Goal: Task Accomplishment & Management: Use online tool/utility

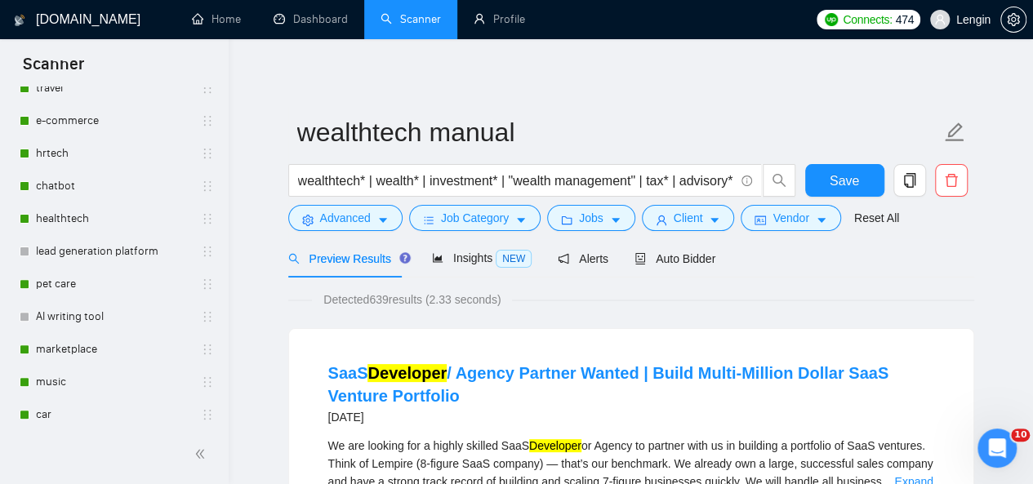
scroll to position [325, 0]
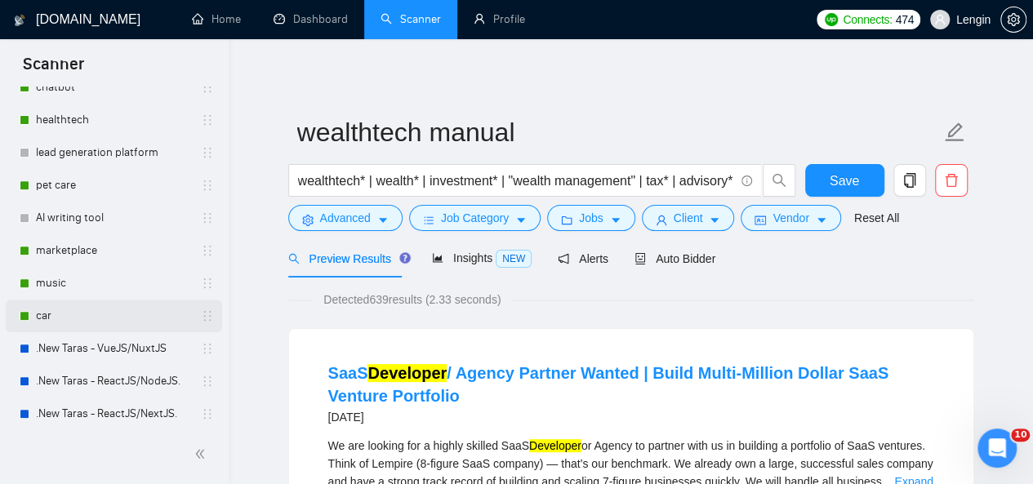
click at [96, 321] on link "car" at bounding box center [113, 316] width 155 height 33
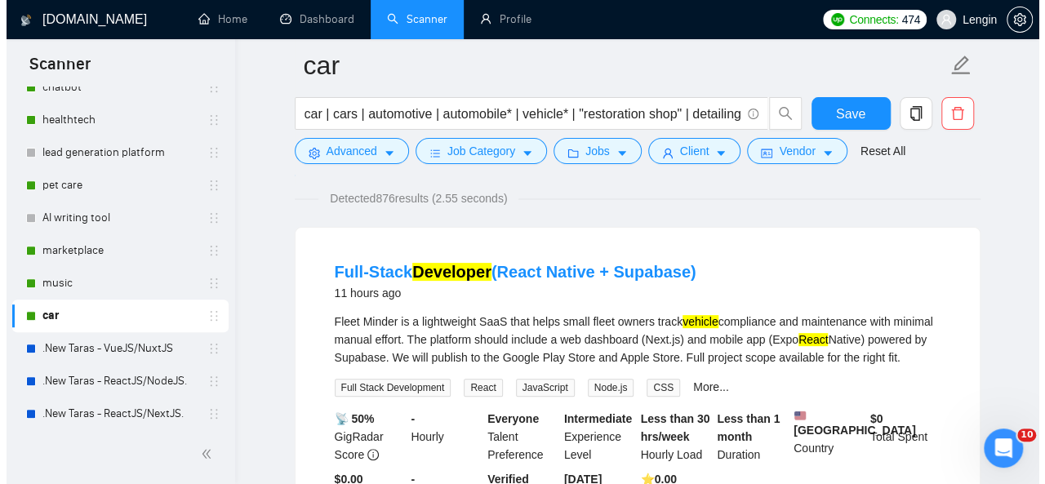
scroll to position [134, 0]
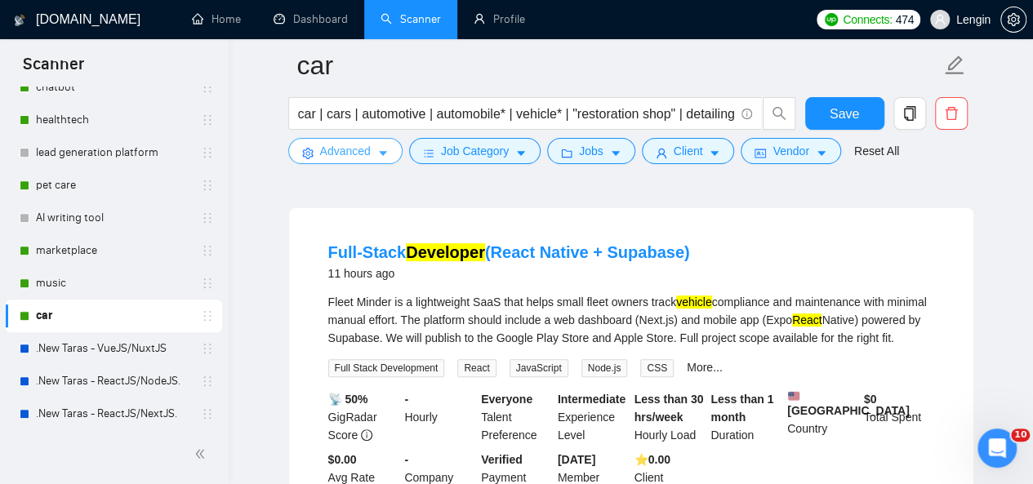
click at [364, 142] on span "Advanced" at bounding box center [345, 151] width 51 height 18
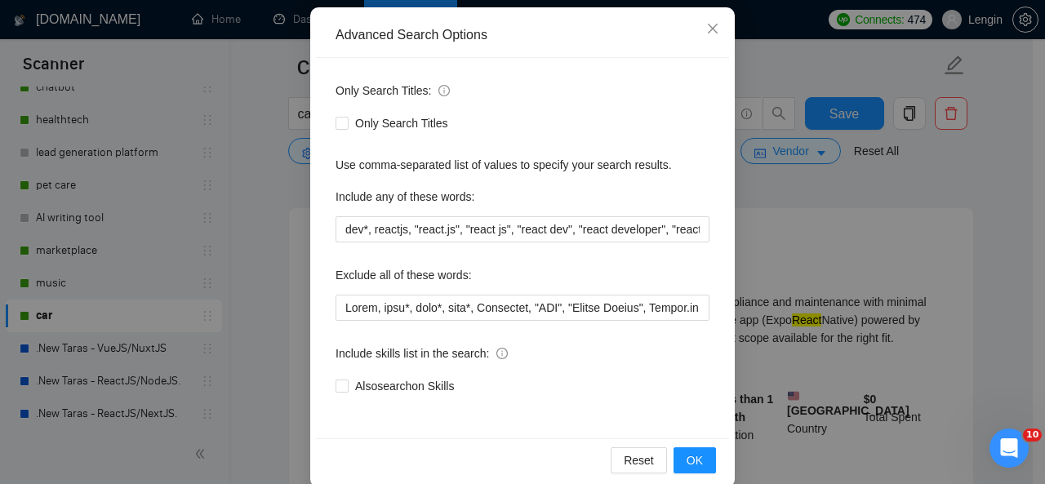
scroll to position [194, 0]
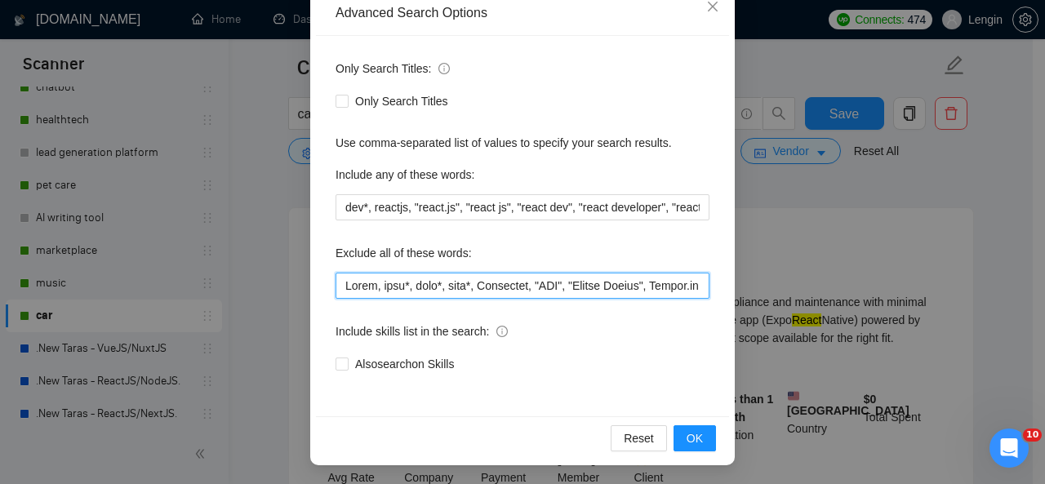
click at [338, 278] on input "text" at bounding box center [523, 286] width 374 height 26
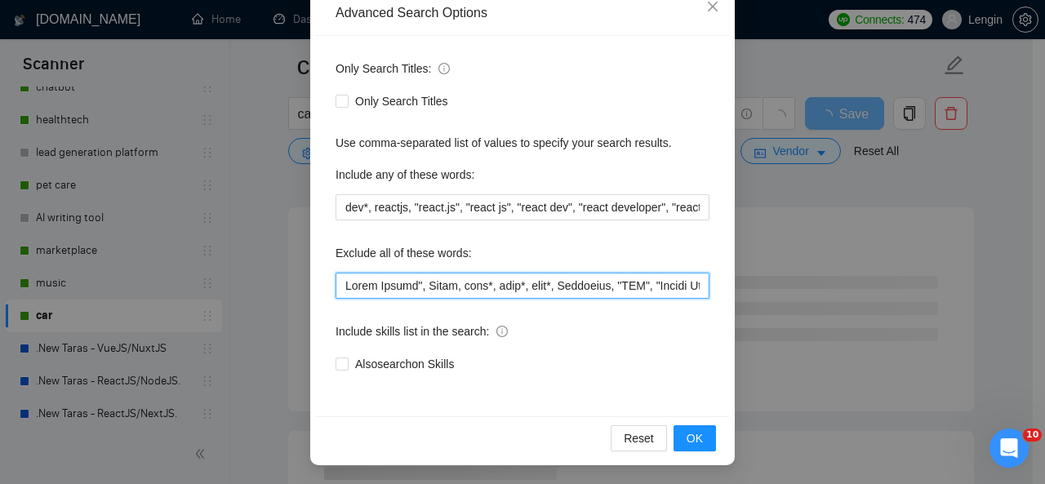
click at [340, 290] on input "text" at bounding box center [523, 286] width 374 height 26
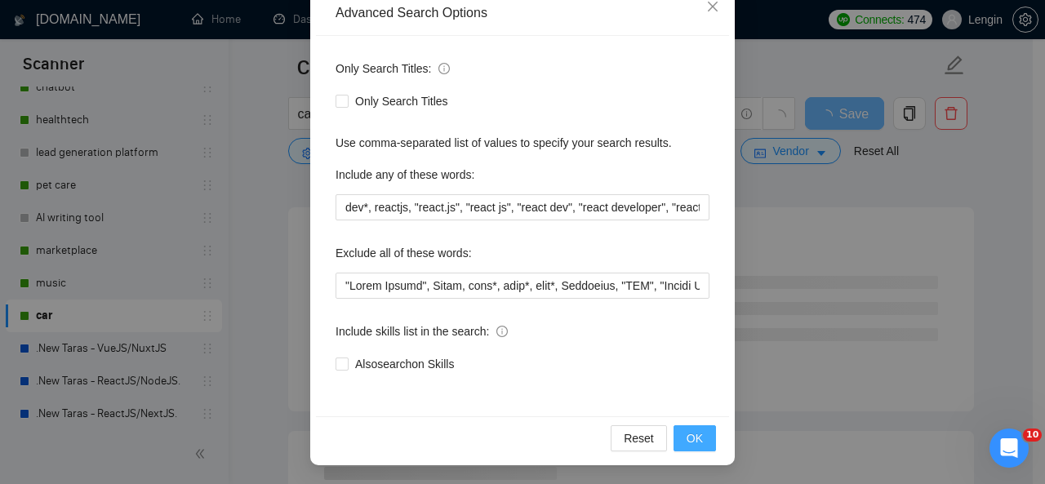
click at [687, 434] on span "OK" at bounding box center [695, 438] width 16 height 18
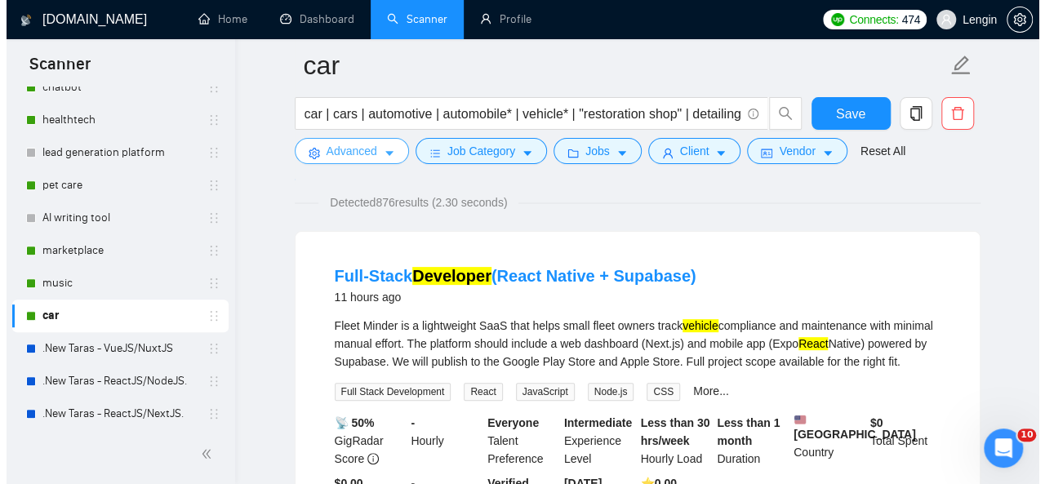
scroll to position [100, 0]
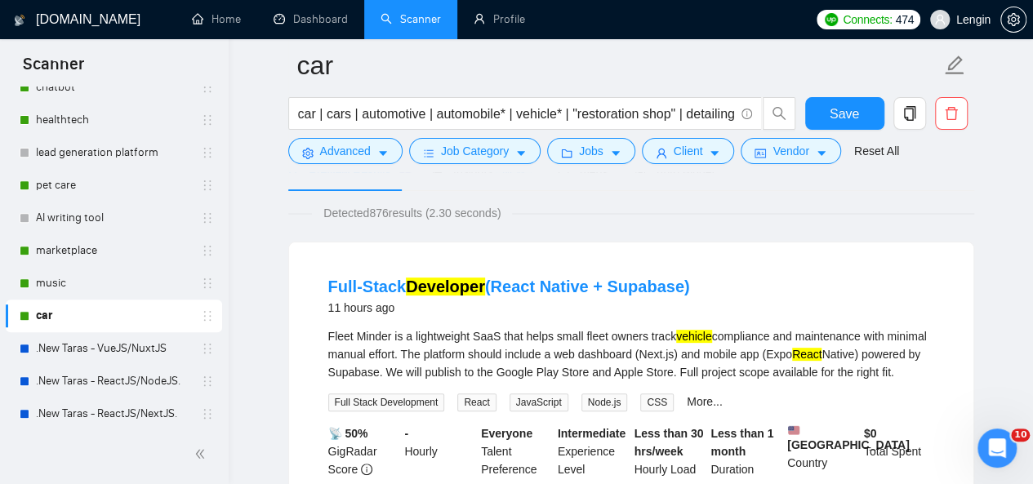
drag, startPoint x: 696, startPoint y: 290, endPoint x: 310, endPoint y: 270, distance: 385.8
click at [310, 270] on li "Full-Stack Developer (React Native + Supabase) 11 hours ago Fleet Minder is a l…" at bounding box center [631, 407] width 645 height 290
copy link "Full-Stack Developer (React Native + Supabase)"
click at [358, 145] on span "Advanced" at bounding box center [345, 151] width 51 height 18
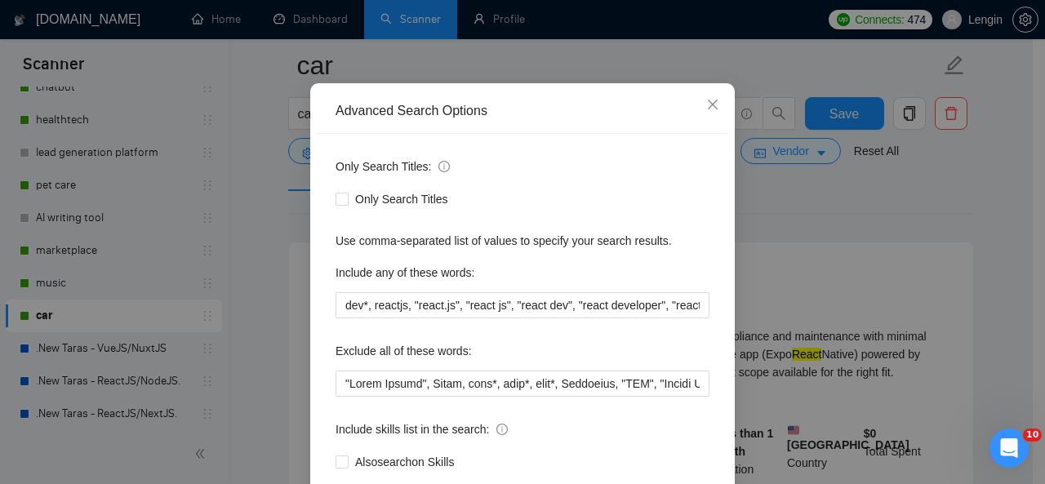
scroll to position [97, 0]
click at [341, 385] on input "text" at bounding box center [523, 383] width 374 height 26
paste input "(React Native"
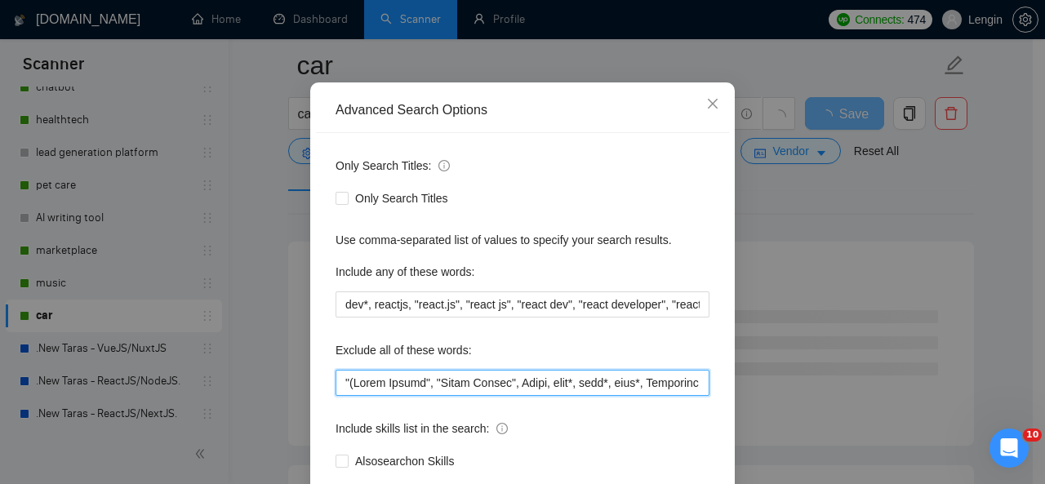
scroll to position [194, 0]
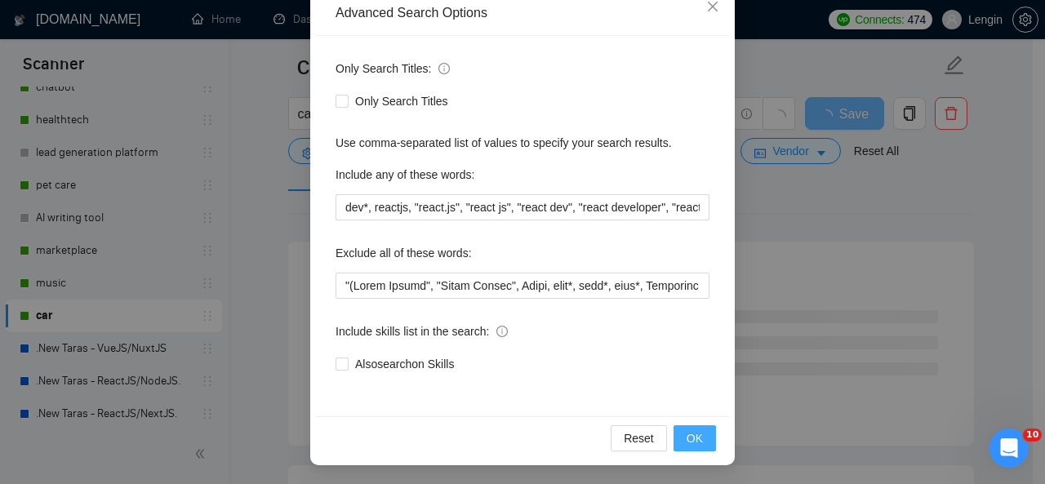
click at [697, 449] on button "OK" at bounding box center [695, 438] width 42 height 26
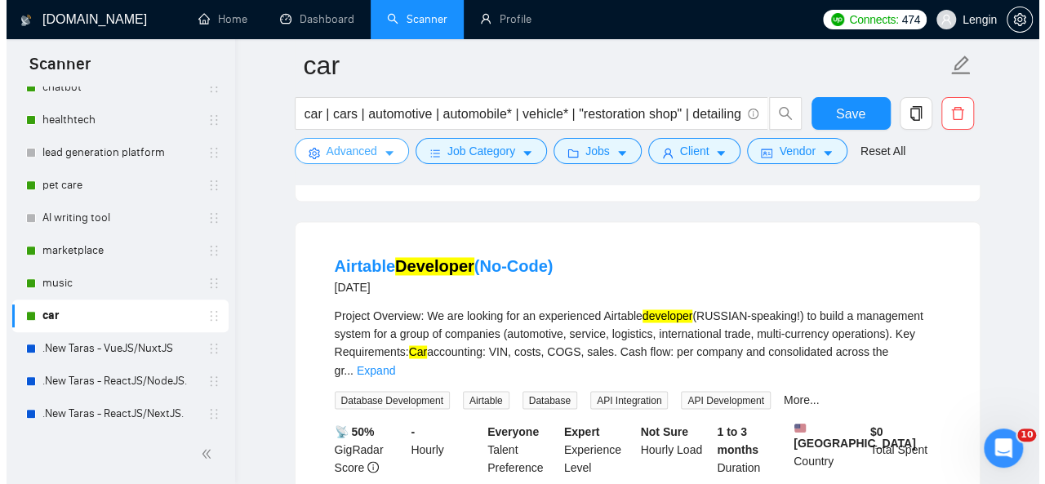
scroll to position [1226, 0]
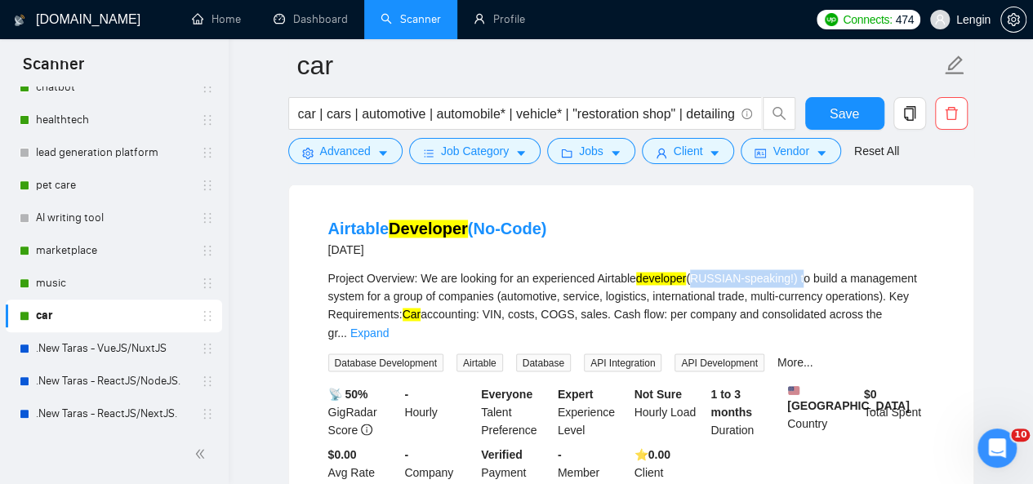
drag, startPoint x: 797, startPoint y: 243, endPoint x: 689, endPoint y: 238, distance: 107.9
click at [689, 269] on div "Project Overview: We are looking for an experienced Airtable developer (RUSSIAN…" at bounding box center [631, 305] width 606 height 72
copy div "(RUSSIAN-speaking!)"
click at [370, 154] on button "Advanced" at bounding box center [345, 151] width 114 height 26
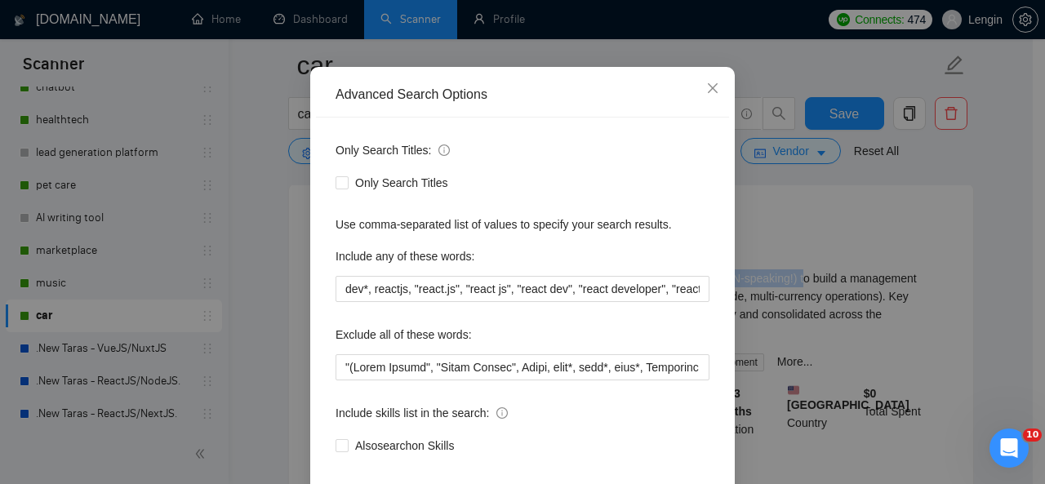
scroll to position [194, 0]
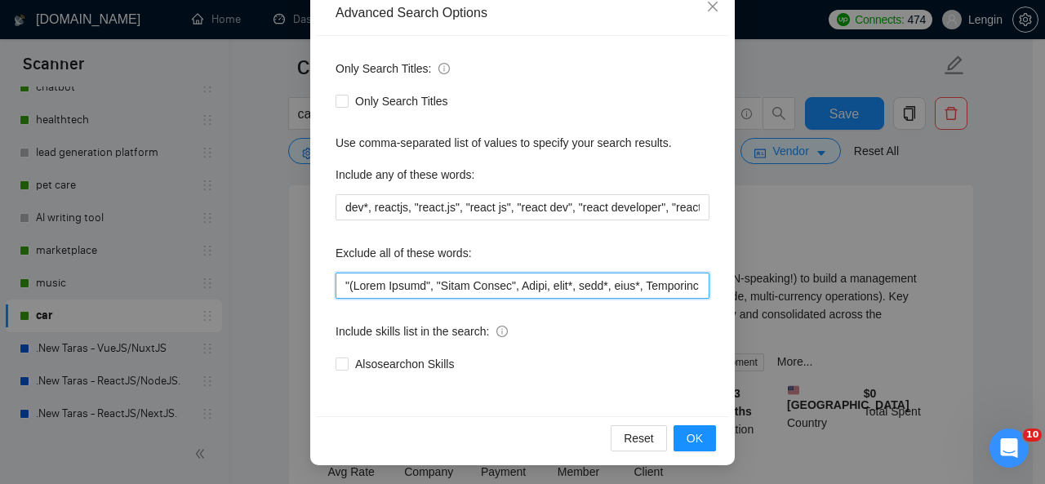
click at [338, 287] on input "text" at bounding box center [523, 286] width 374 height 26
paste input "(RUSSIAN-speaking!)"
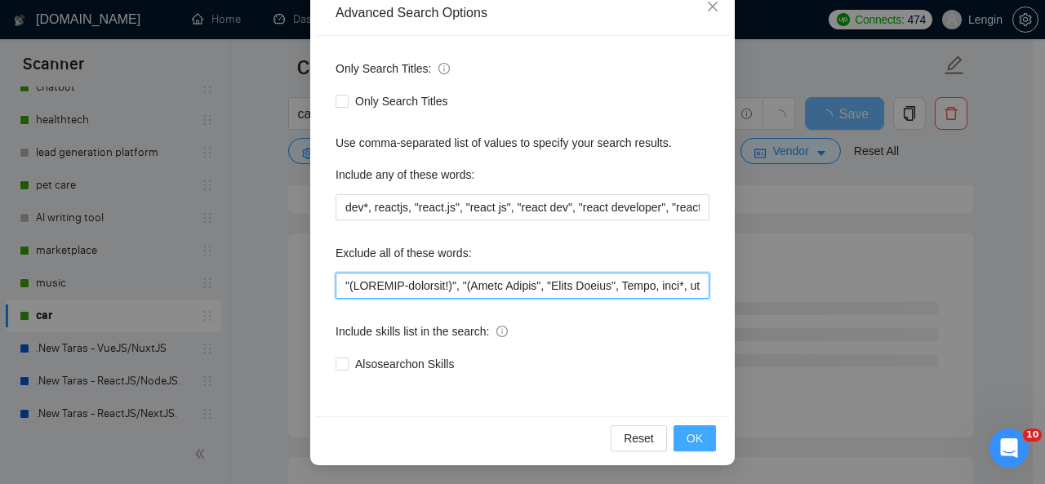
type input ""(LOREMIP-dolorsit!)", "(Ametc Adipis", "Elits Doeius", Tempo, inci*, utla*, et…"
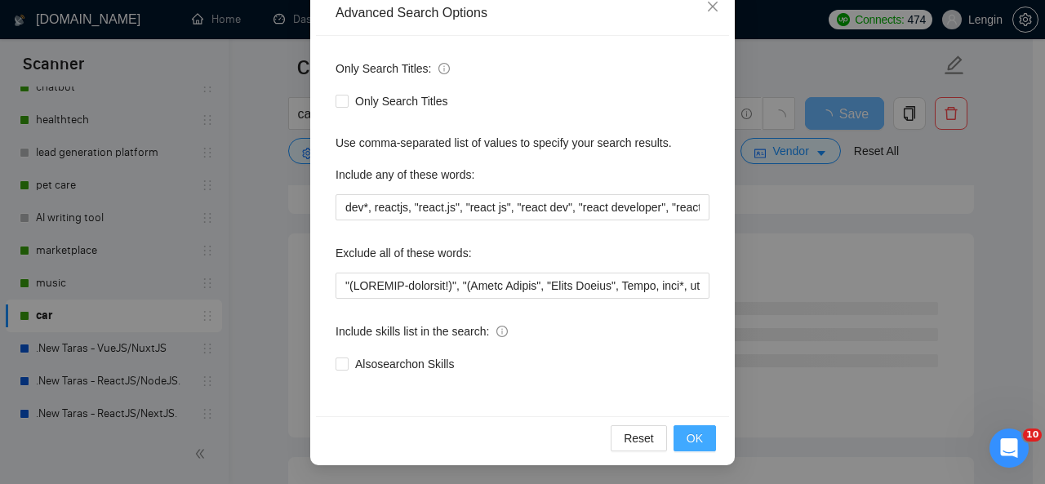
click at [697, 429] on button "OK" at bounding box center [695, 438] width 42 height 26
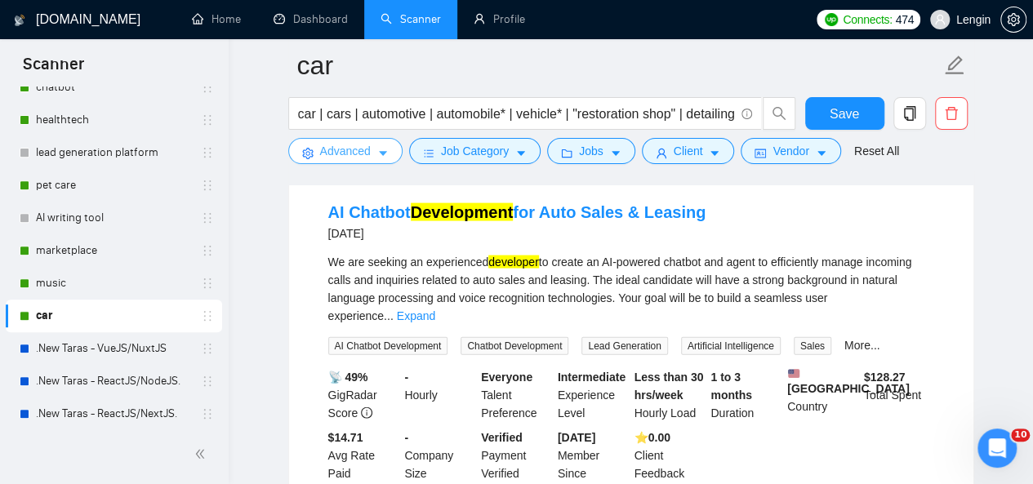
scroll to position [1610, 0]
click at [435, 310] on link "Expand" at bounding box center [416, 316] width 38 height 13
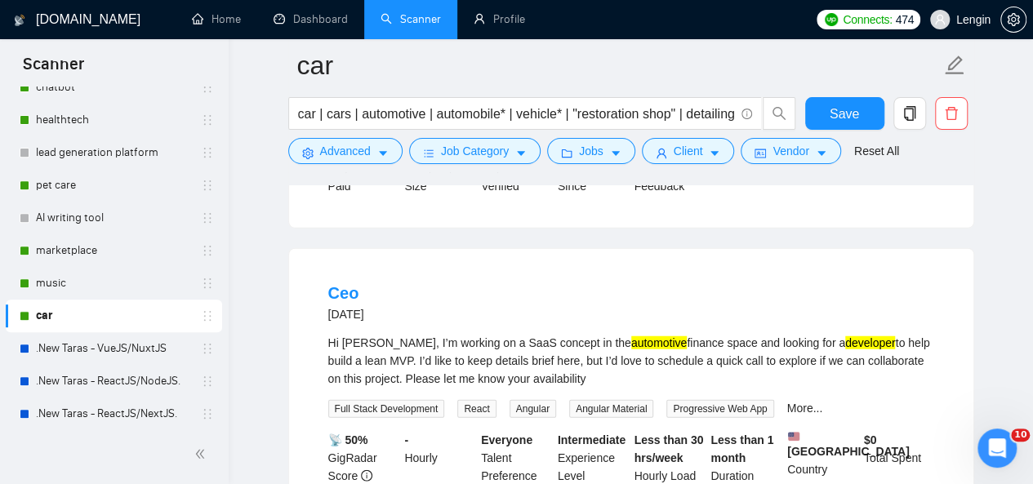
scroll to position [1966, 0]
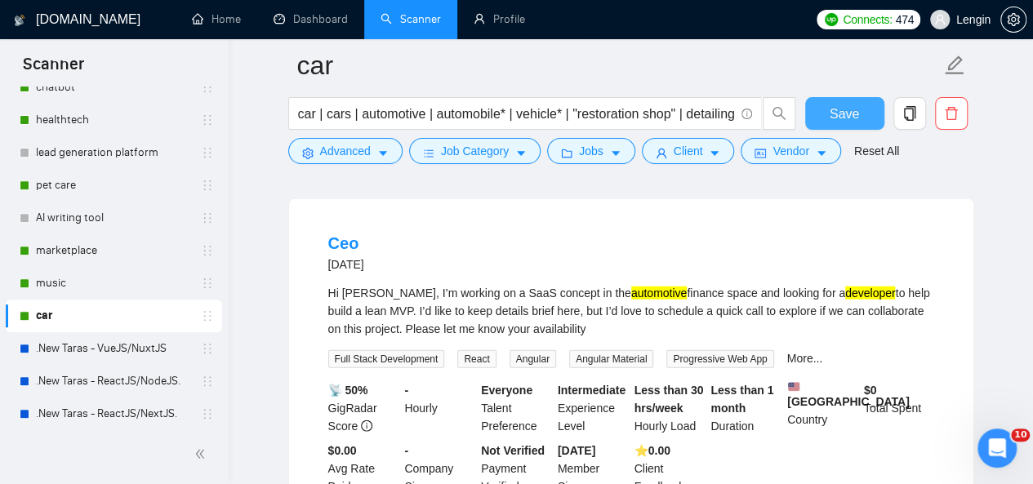
click at [848, 101] on button "Save" at bounding box center [844, 113] width 79 height 33
click at [101, 279] on link "music" at bounding box center [113, 283] width 155 height 33
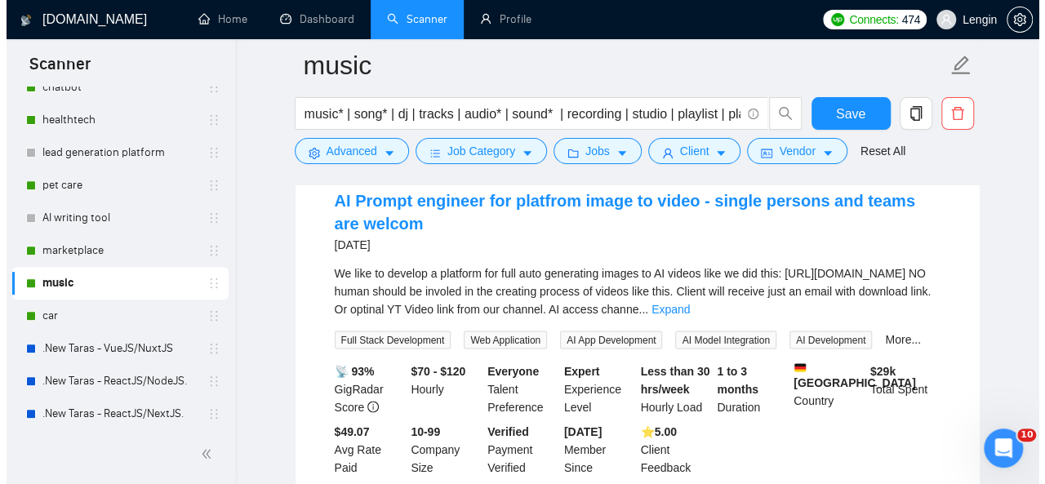
scroll to position [1219, 0]
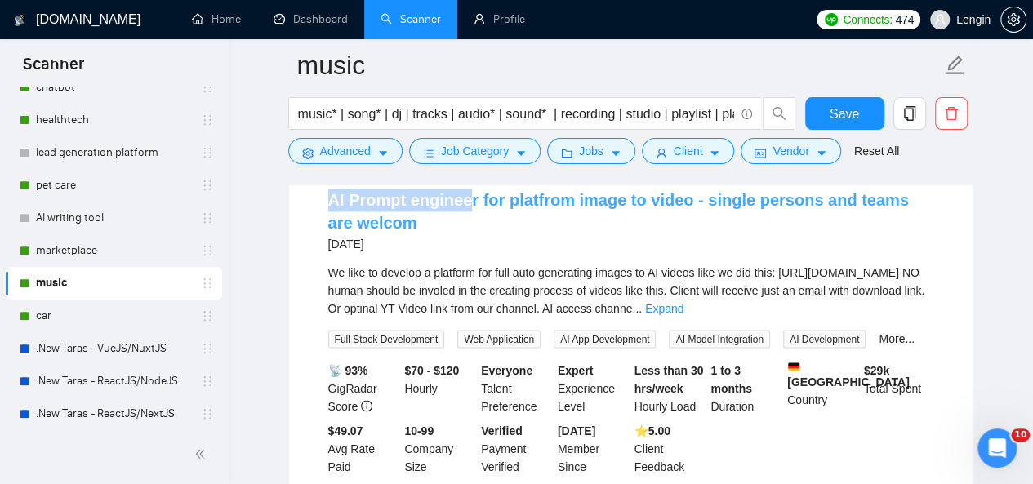
drag, startPoint x: 318, startPoint y: 226, endPoint x: 469, endPoint y: 229, distance: 151.1
click at [469, 229] on li "AI Prompt engineer for platfrom image to video - single persons and teams are w…" at bounding box center [631, 332] width 645 height 313
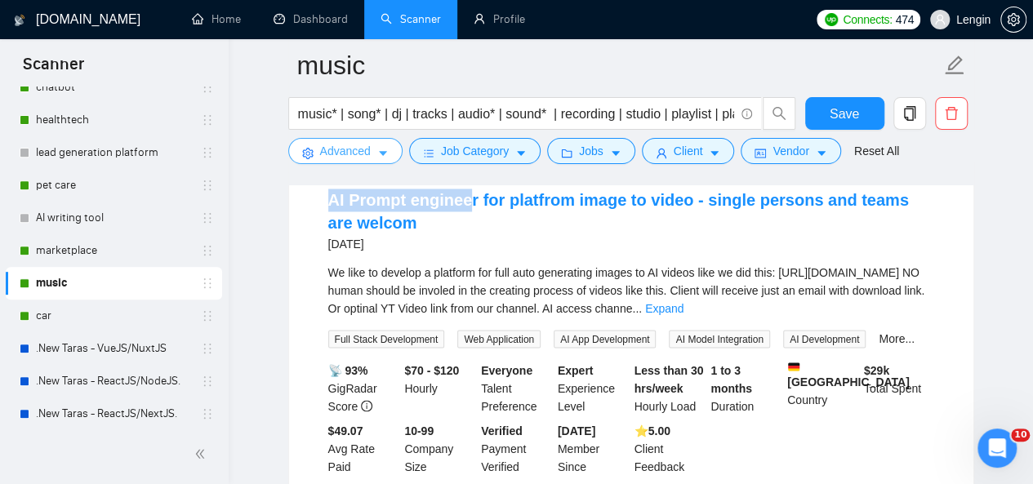
click at [368, 151] on span "Advanced" at bounding box center [345, 151] width 51 height 18
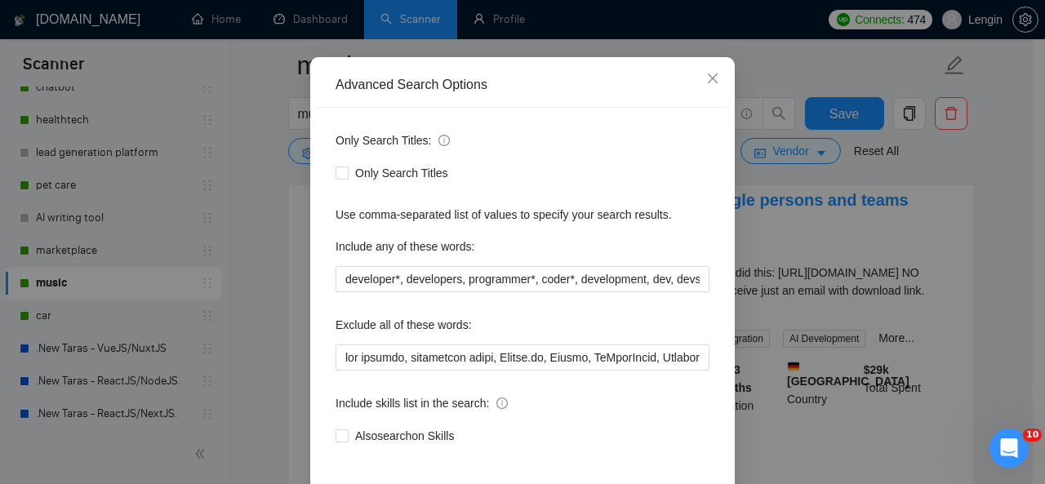
scroll to position [123, 0]
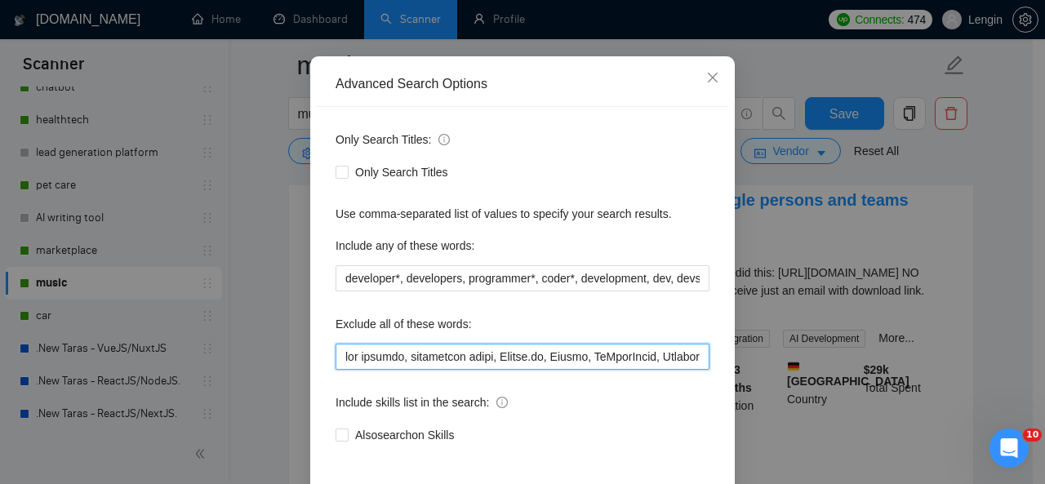
click at [336, 358] on input "text" at bounding box center [523, 357] width 374 height 26
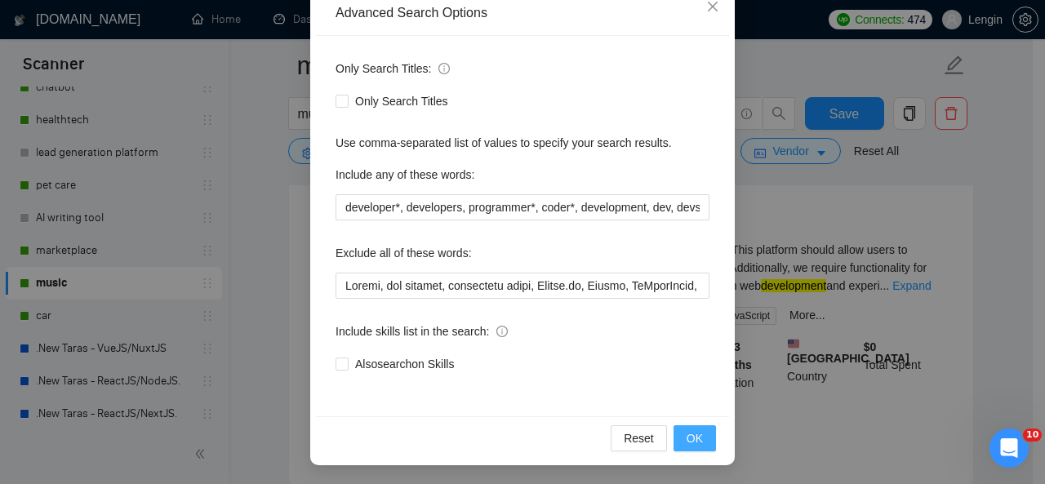
click at [700, 442] on button "OK" at bounding box center [695, 438] width 42 height 26
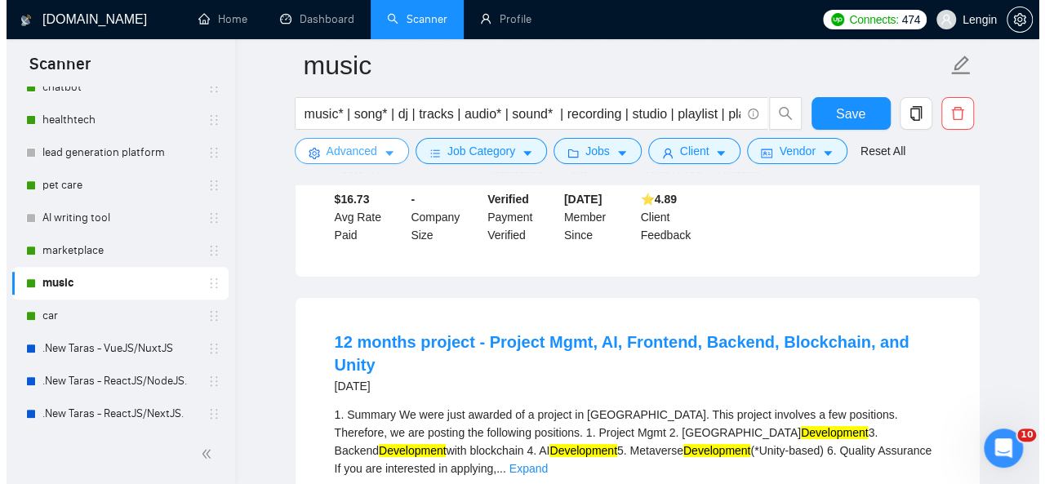
scroll to position [2983, 0]
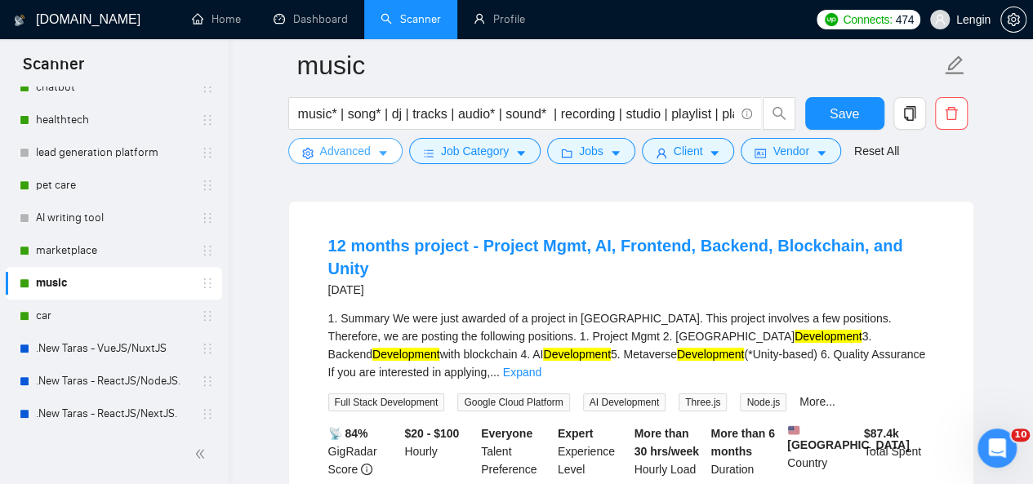
click at [374, 153] on button "Advanced" at bounding box center [345, 151] width 114 height 26
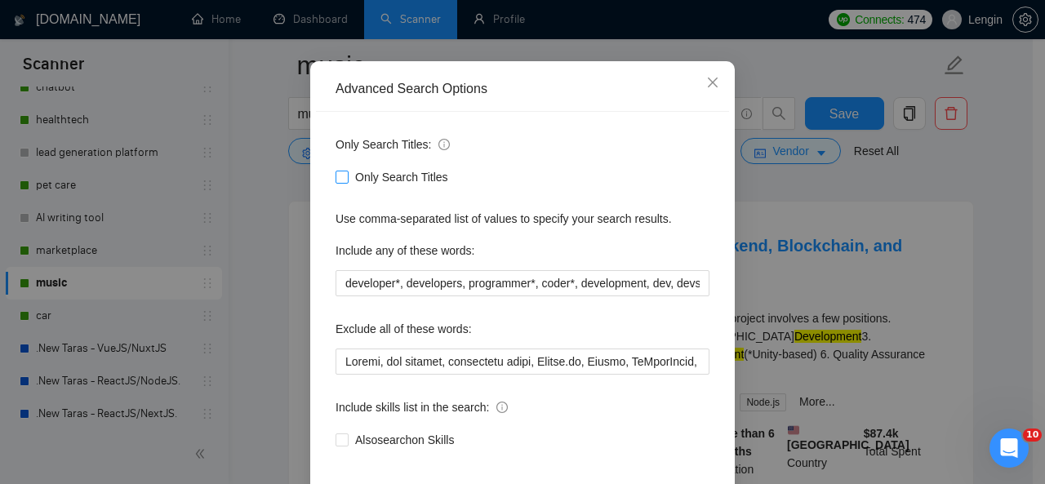
scroll to position [121, 0]
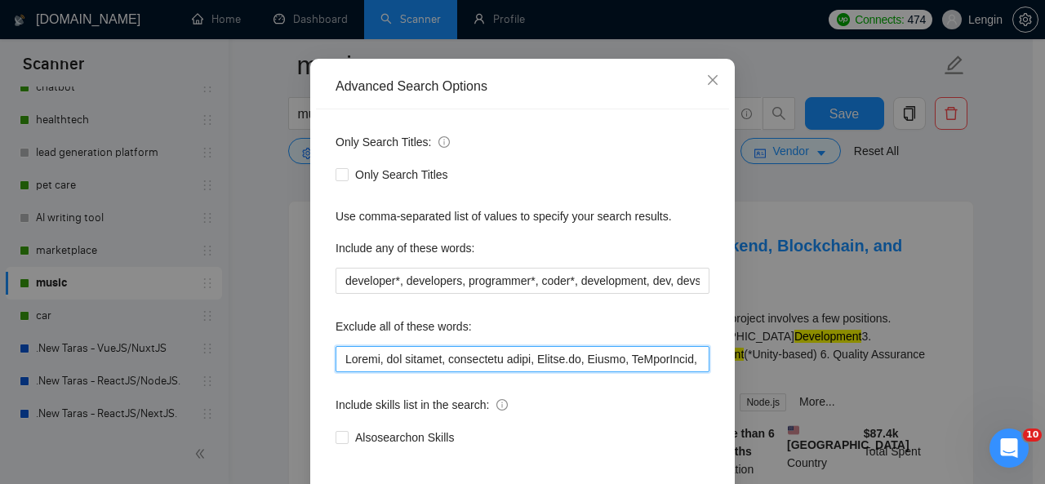
click at [336, 357] on input "text" at bounding box center [523, 359] width 374 height 26
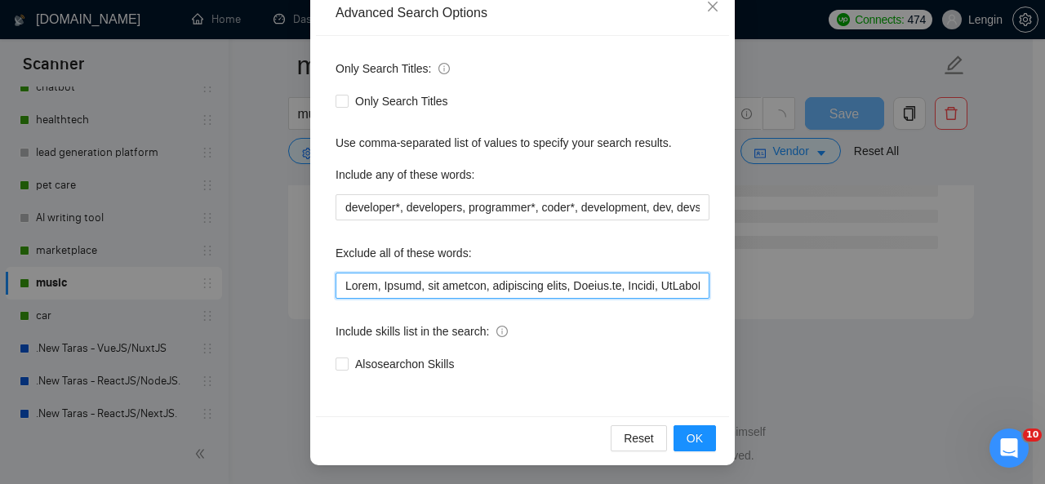
scroll to position [2239, 0]
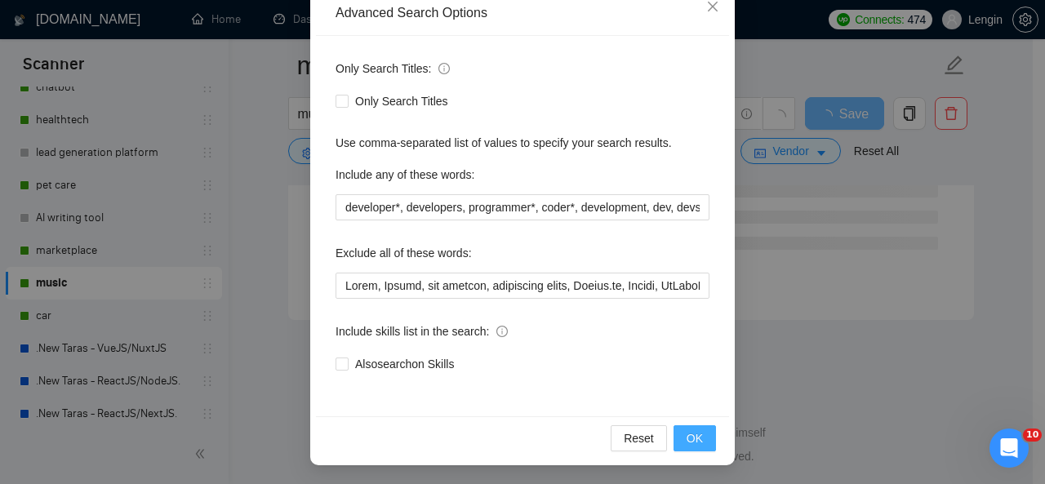
click at [689, 433] on span "OK" at bounding box center [695, 438] width 16 height 18
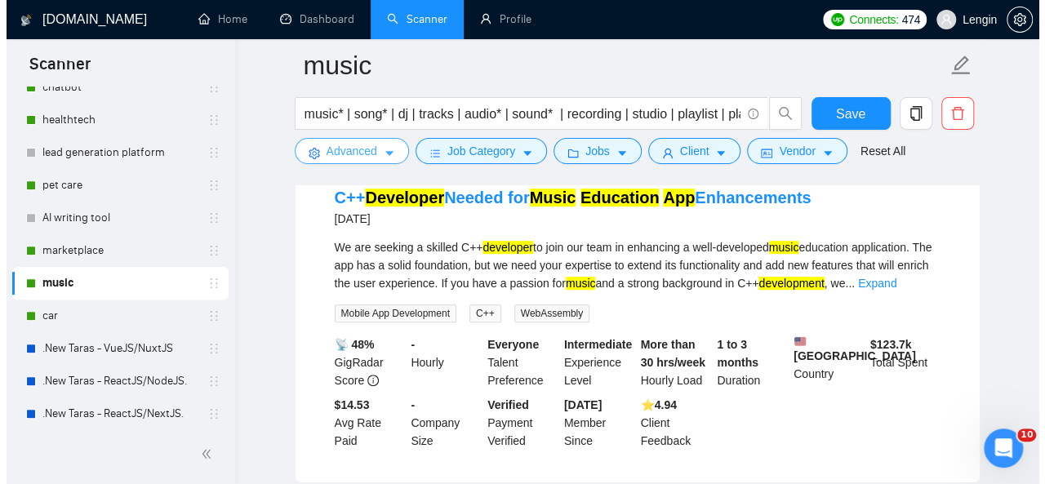
scroll to position [3382, 0]
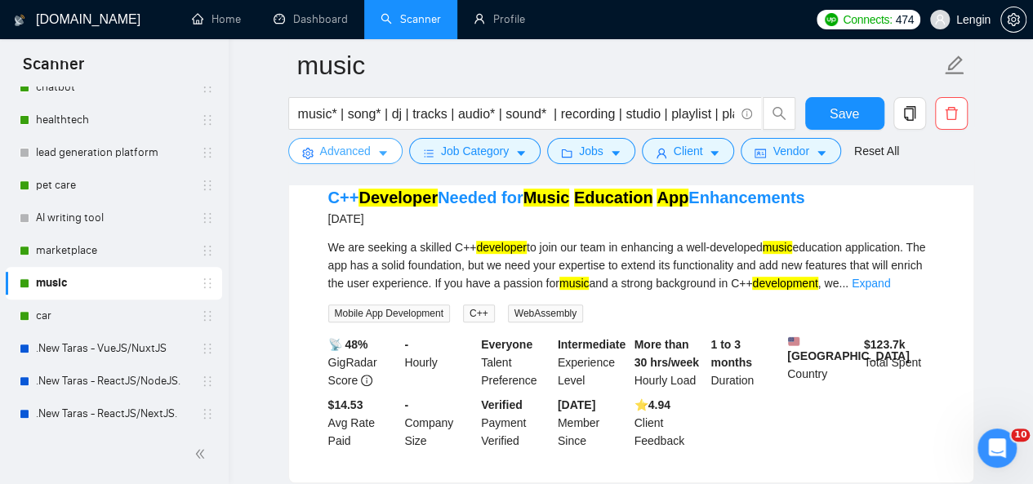
click at [349, 154] on span "Advanced" at bounding box center [345, 151] width 51 height 18
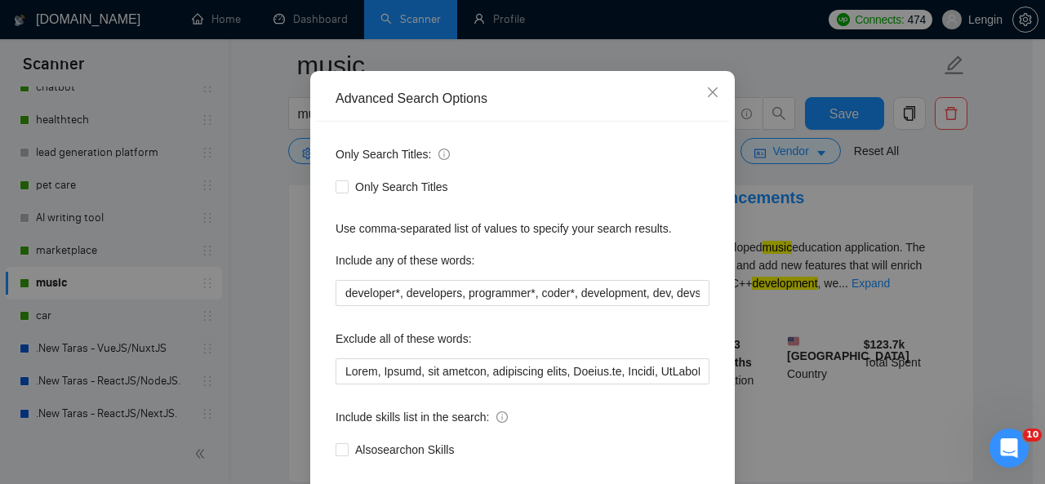
scroll to position [109, 0]
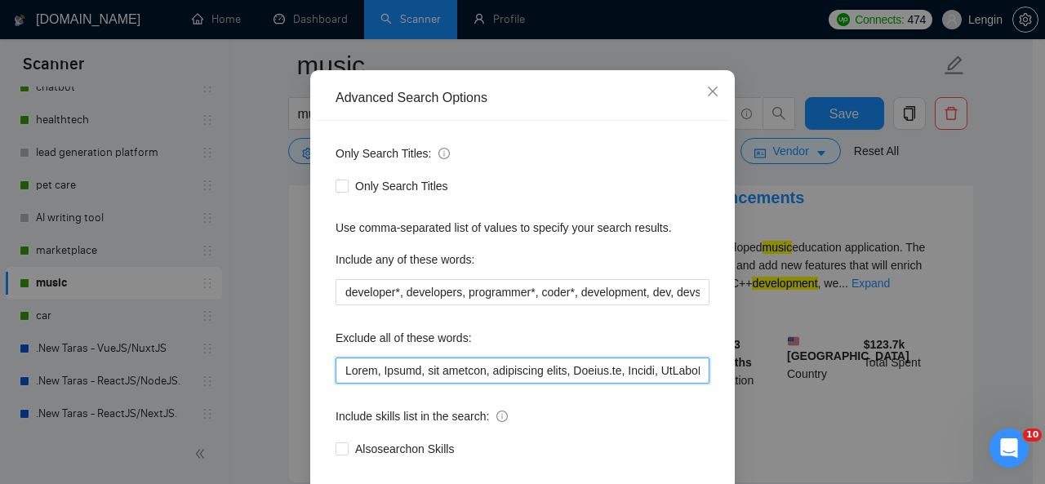
click at [340, 366] on input "text" at bounding box center [523, 371] width 374 height 26
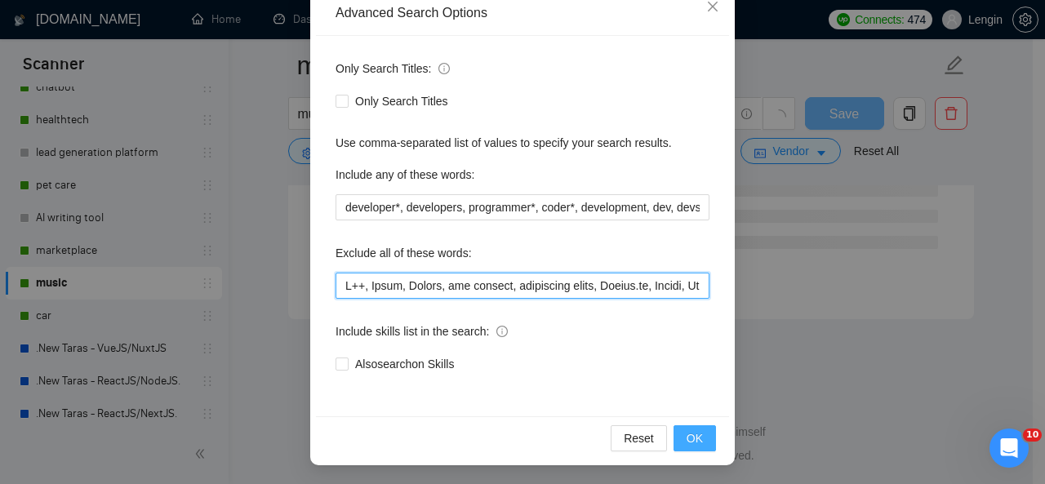
scroll to position [2239, 0]
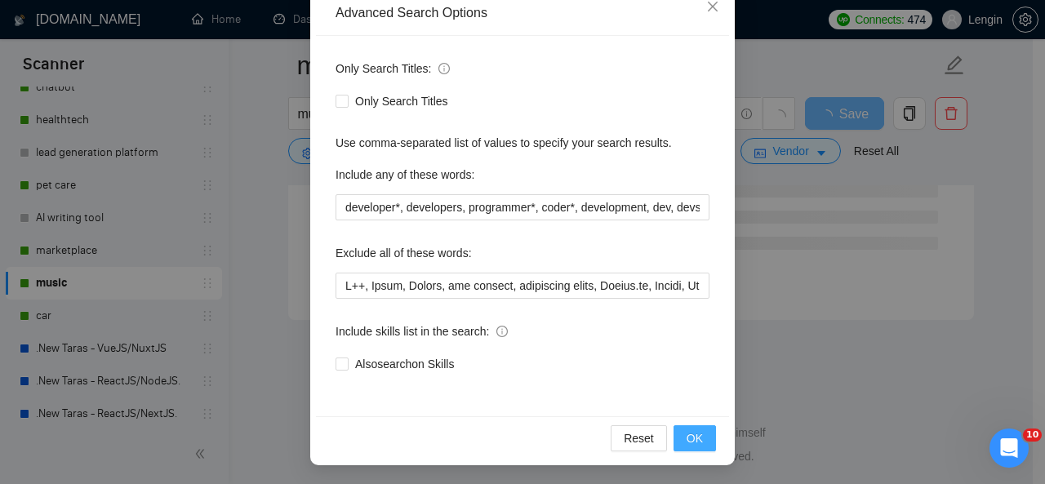
click at [692, 437] on span "OK" at bounding box center [695, 438] width 16 height 18
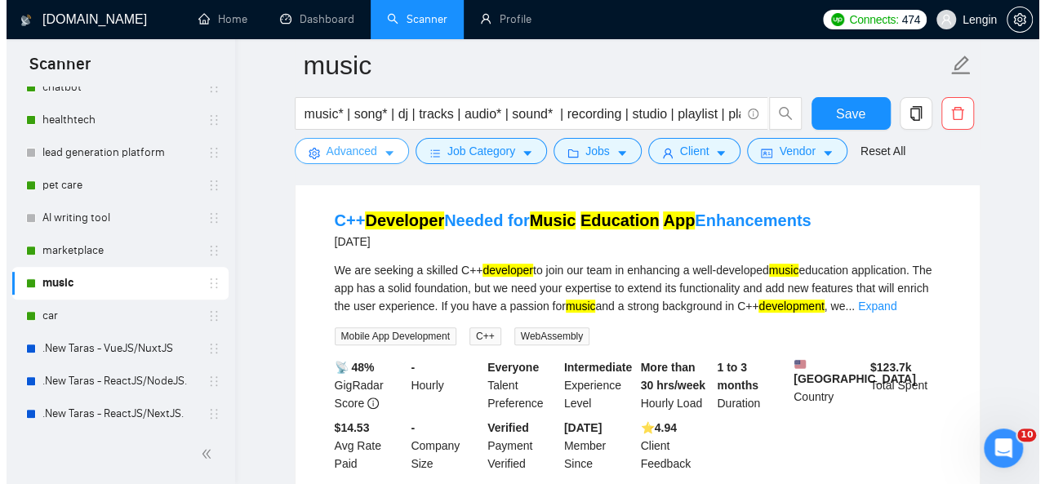
scroll to position [3355, 0]
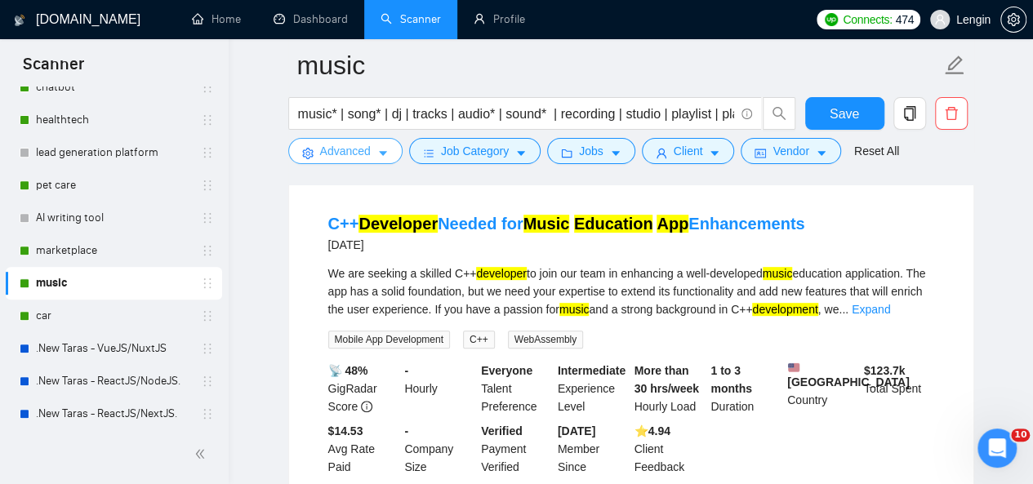
click at [372, 150] on button "Advanced" at bounding box center [345, 151] width 114 height 26
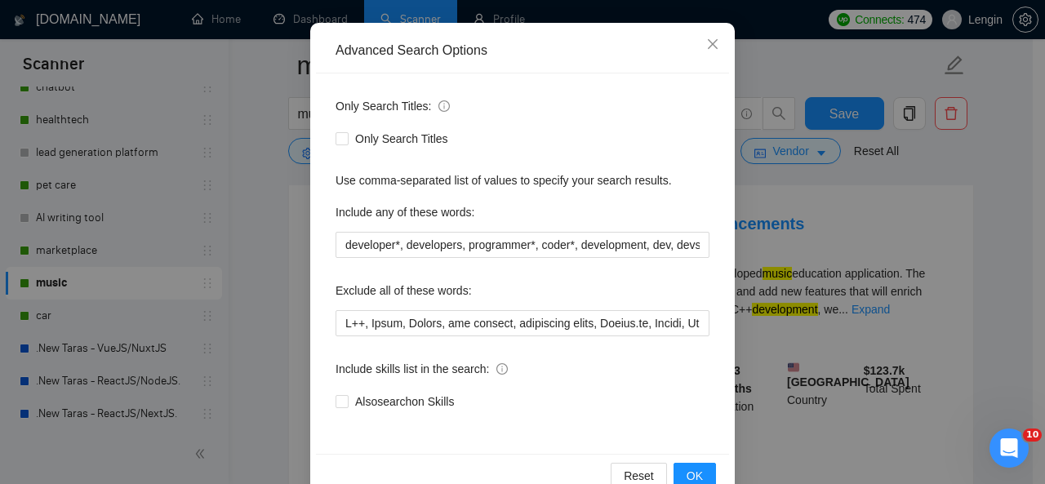
scroll to position [158, 0]
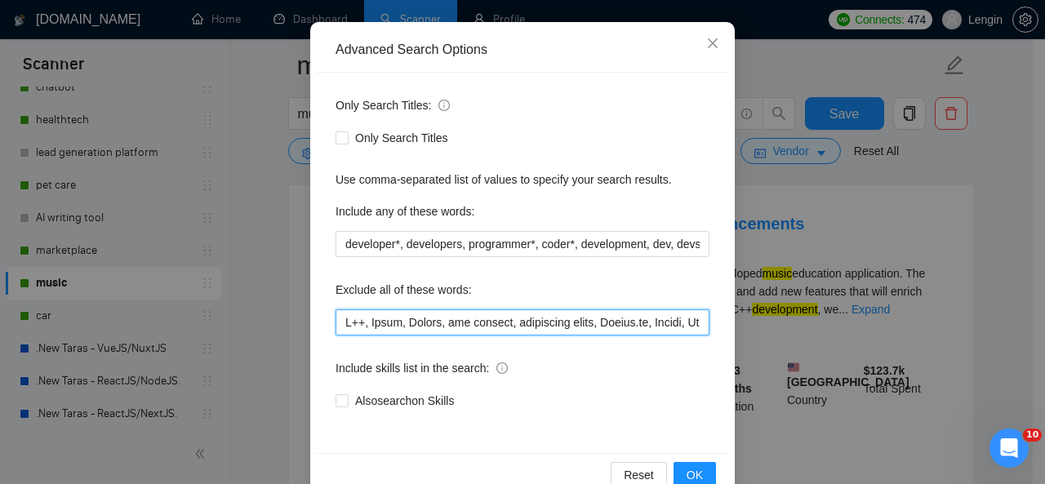
click at [359, 318] on input "text" at bounding box center [523, 322] width 374 height 26
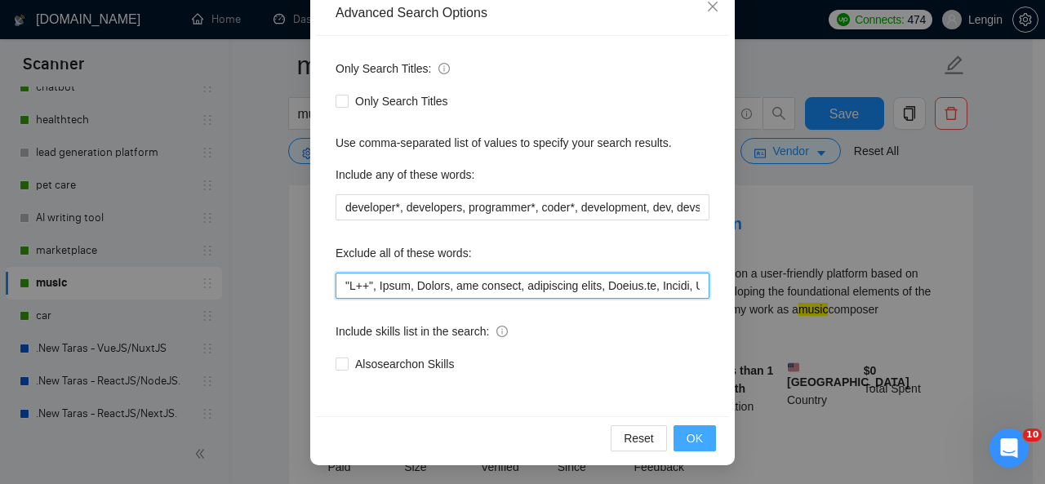
type input ""L++", Ipsum, Dolors, ame consect, adipiscing elits, Doeius.te, Incidi, UtLaboR…"
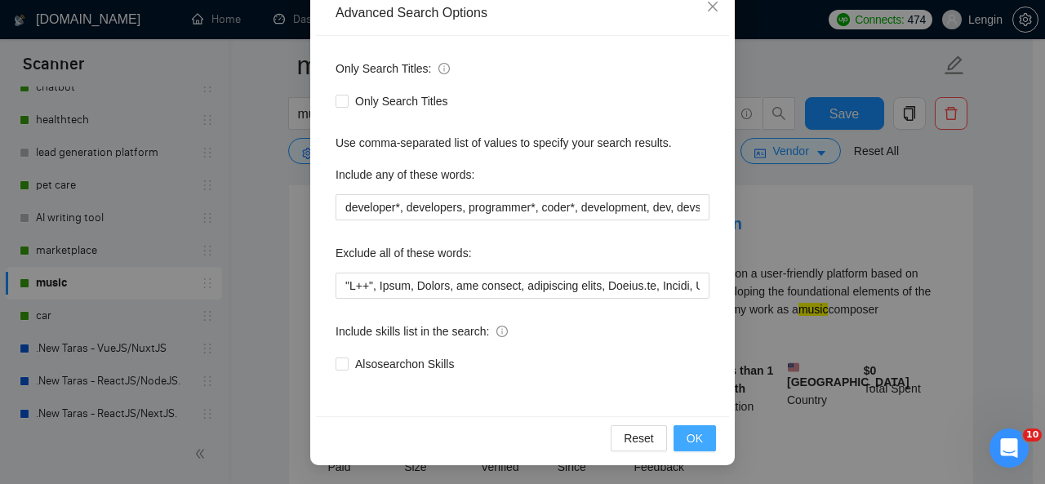
click at [689, 438] on span "OK" at bounding box center [695, 438] width 16 height 18
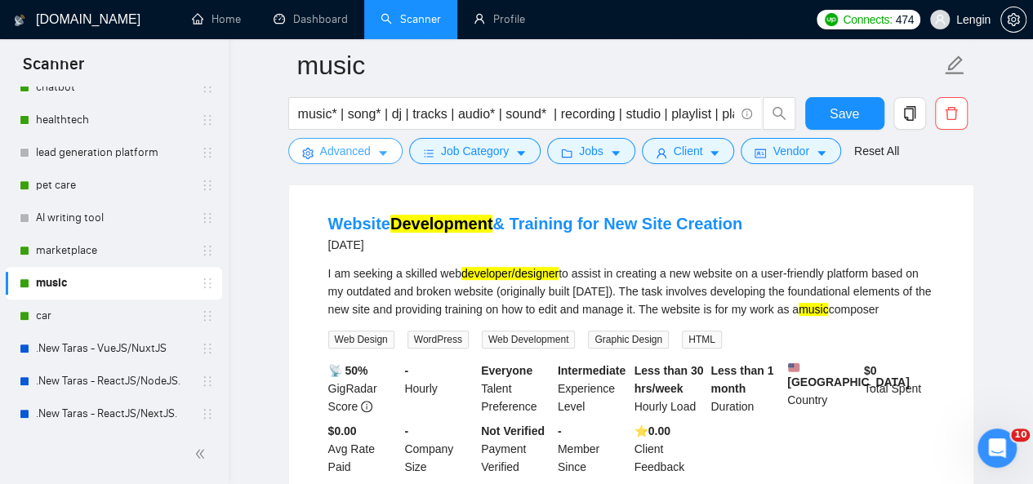
scroll to position [3587, 0]
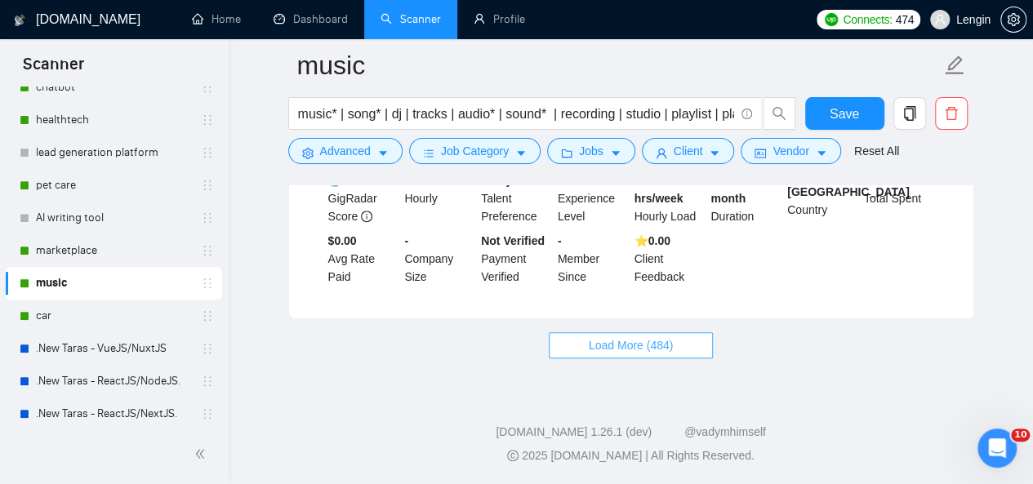
click at [640, 341] on span "Load More (484)" at bounding box center [631, 345] width 85 height 18
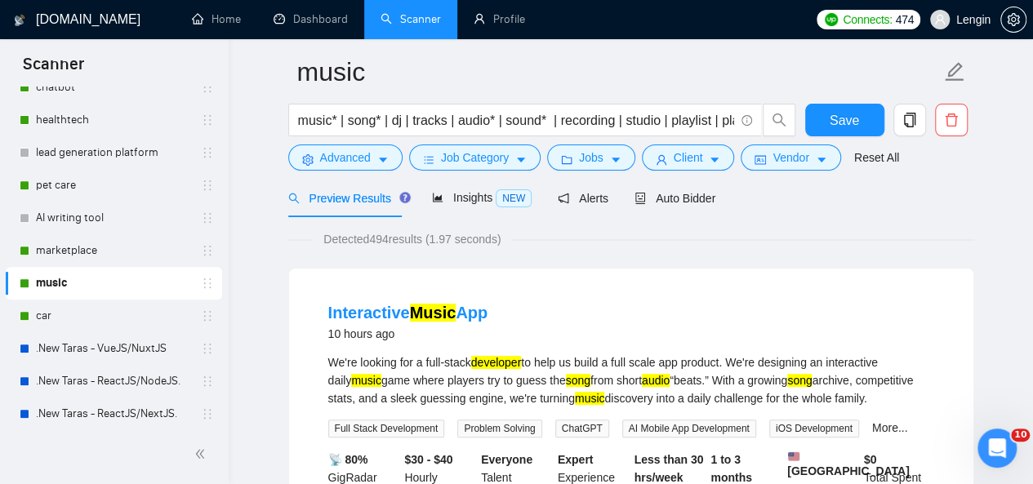
scroll to position [0, 0]
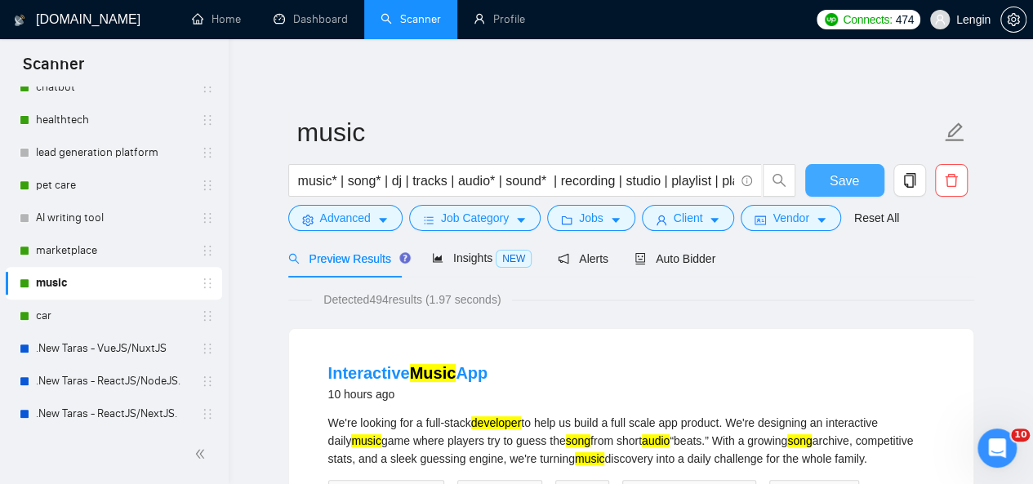
click at [845, 173] on span "Save" at bounding box center [843, 181] width 29 height 20
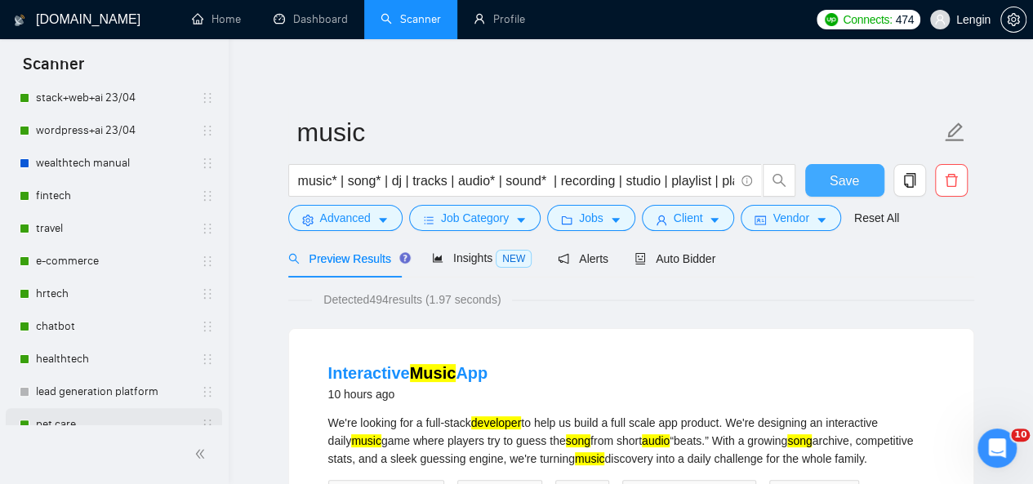
scroll to position [84, 0]
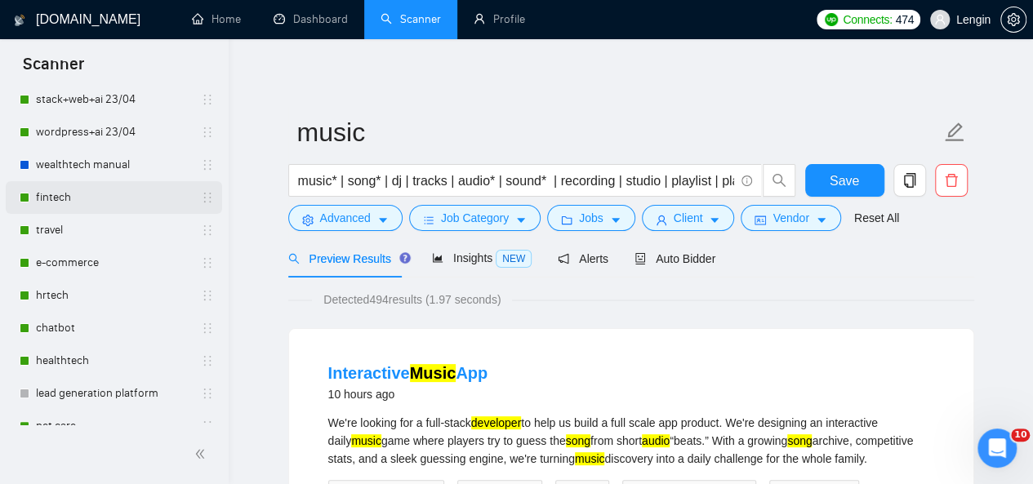
click at [108, 198] on link "fintech" at bounding box center [113, 197] width 155 height 33
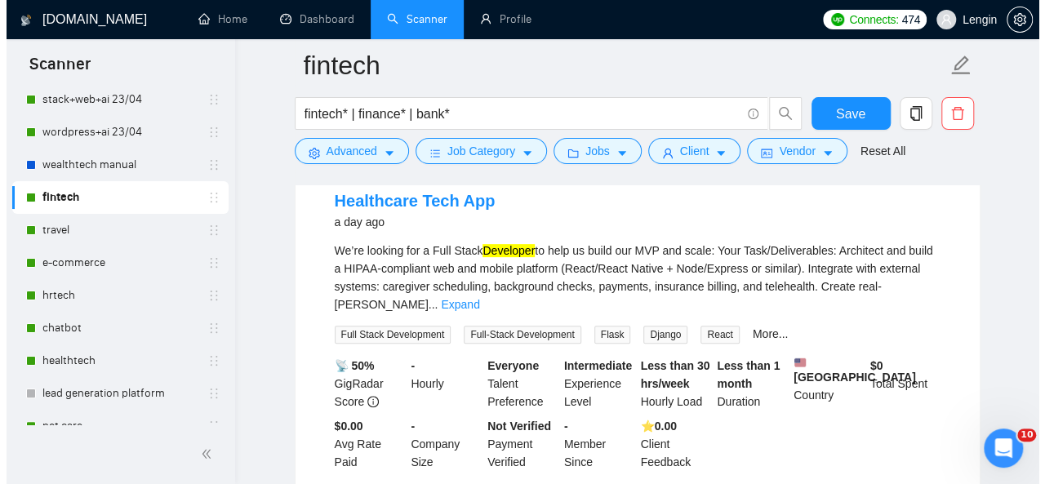
scroll to position [182, 0]
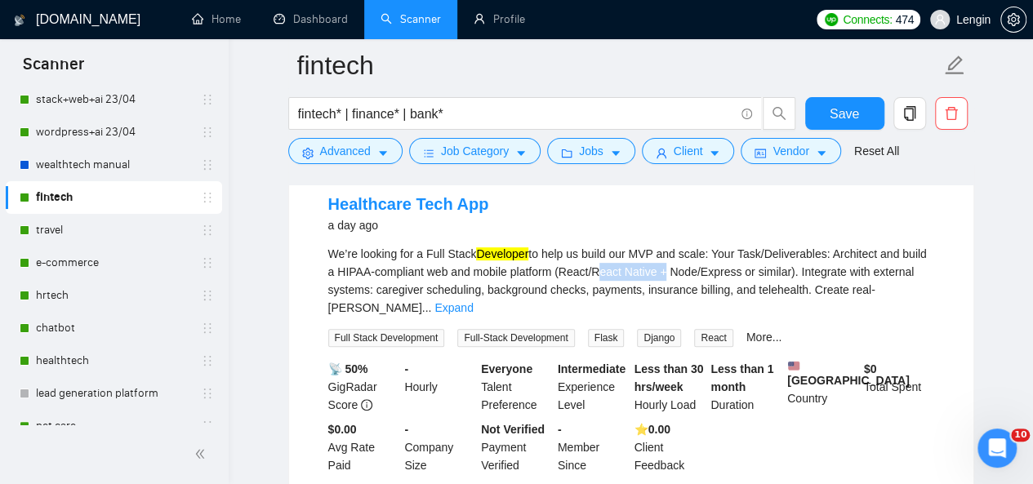
drag, startPoint x: 656, startPoint y: 268, endPoint x: 593, endPoint y: 266, distance: 63.7
click at [593, 266] on div "We’re looking for a Full Stack Developer to help us build our MVP and scale: Yo…" at bounding box center [631, 281] width 606 height 72
copy div "React Native"
click at [376, 139] on button "Advanced" at bounding box center [345, 151] width 114 height 26
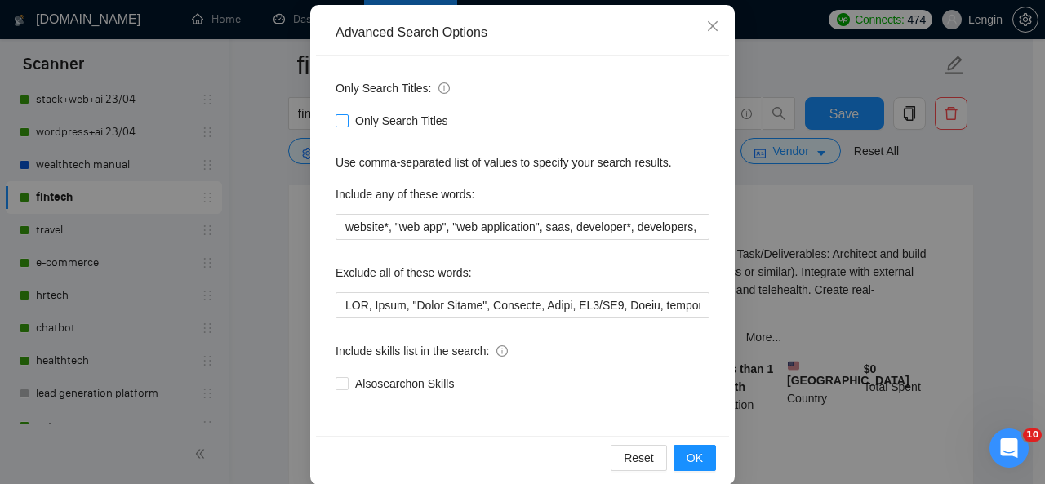
scroll to position [190, 0]
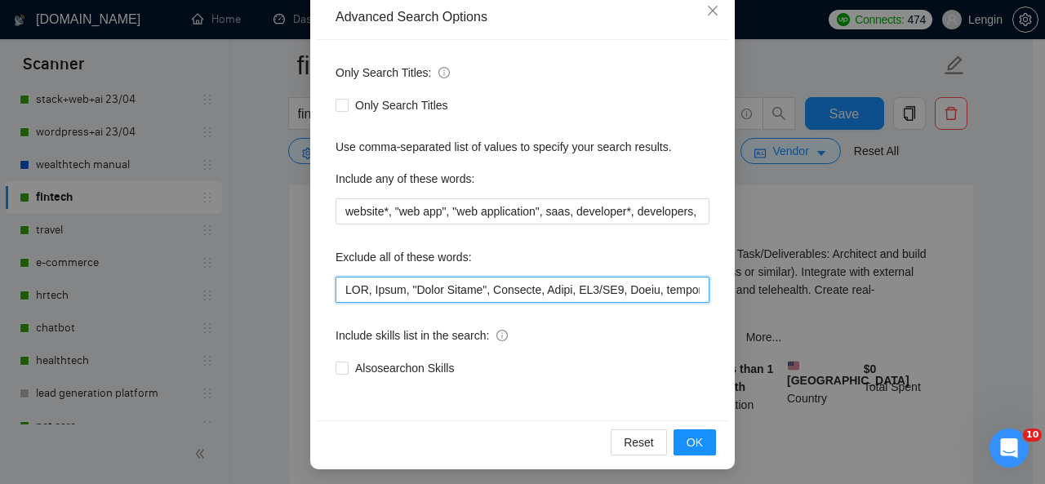
click at [341, 289] on input "text" at bounding box center [523, 290] width 374 height 26
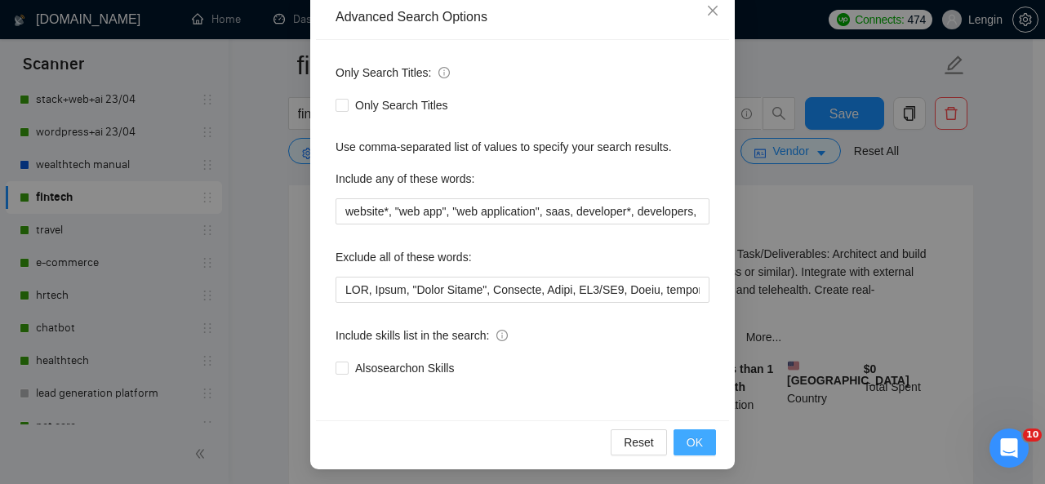
click at [687, 436] on span "OK" at bounding box center [695, 443] width 16 height 18
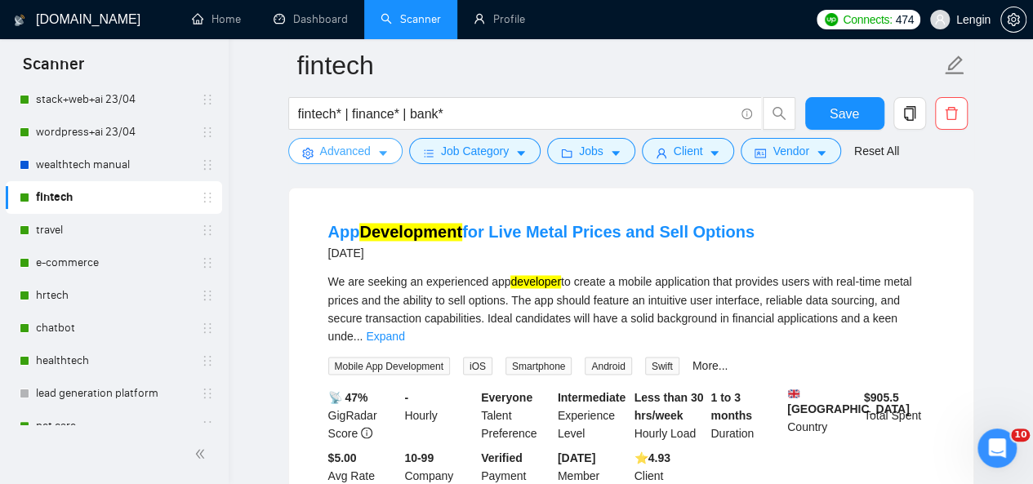
scroll to position [1260, 0]
click at [404, 328] on link "Expand" at bounding box center [385, 334] width 38 height 13
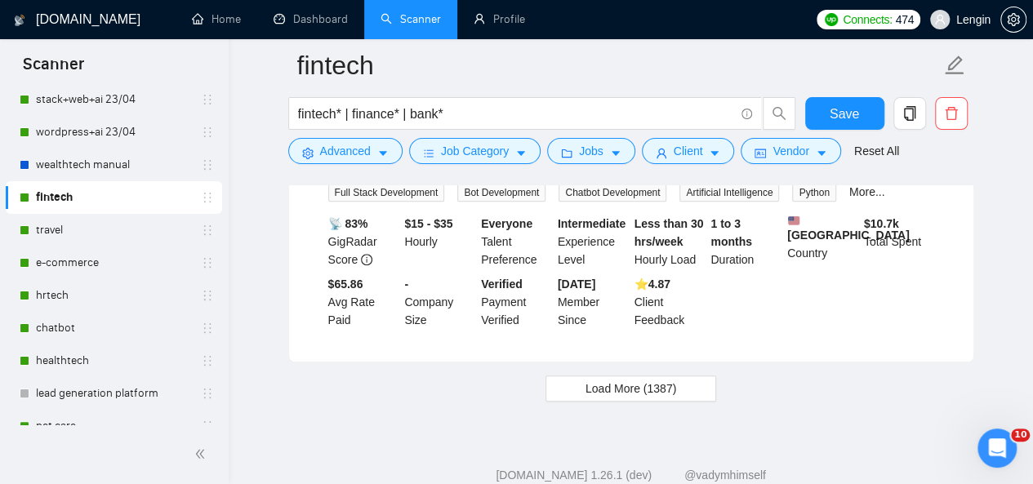
scroll to position [3653, 0]
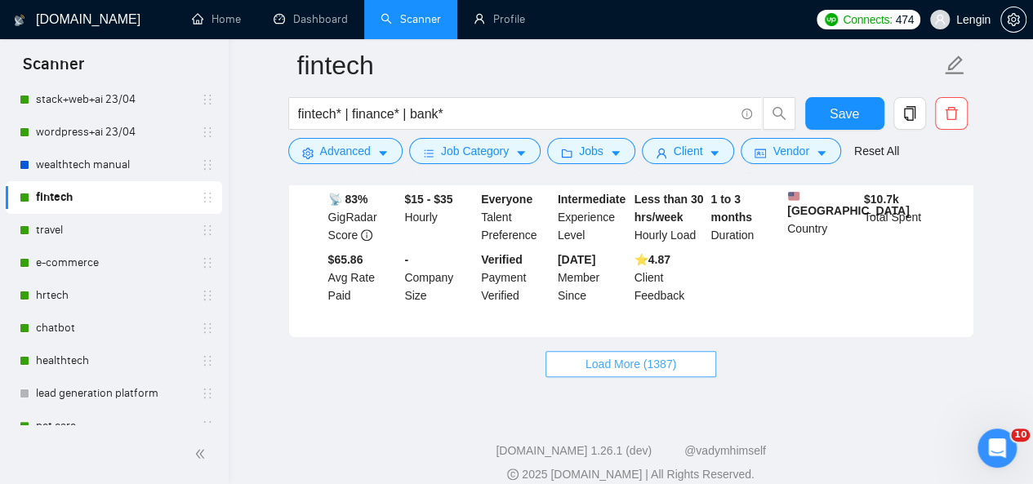
click at [643, 355] on span "Load More (1387)" at bounding box center [630, 364] width 91 height 18
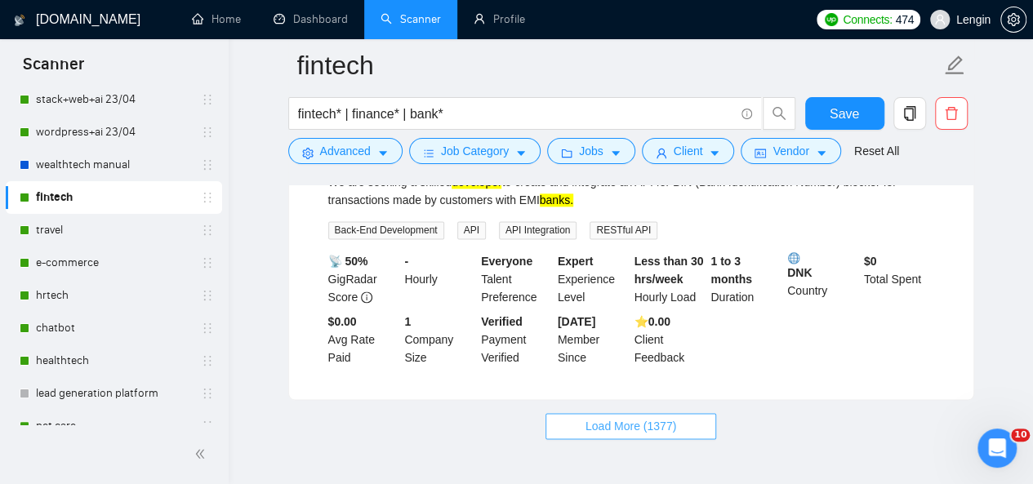
scroll to position [7186, 0]
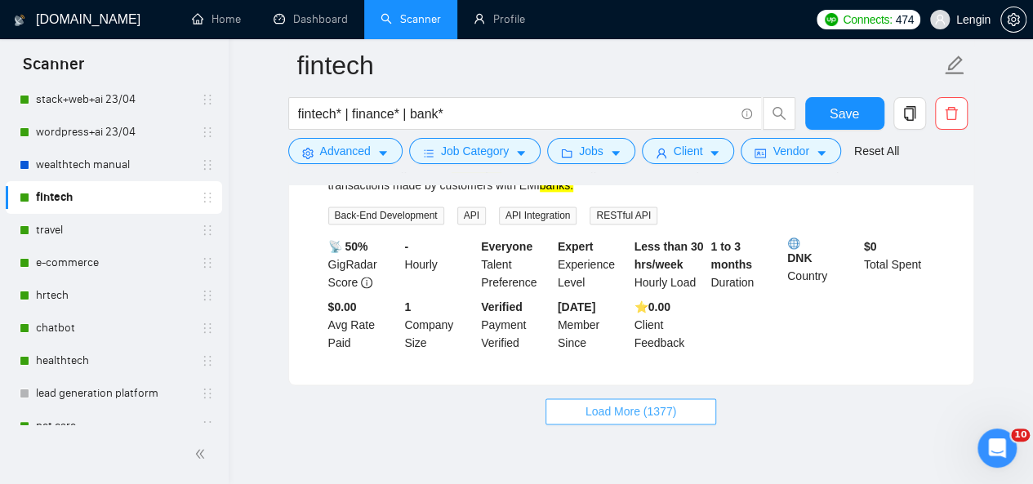
click at [647, 402] on span "Load More (1377)" at bounding box center [630, 411] width 91 height 18
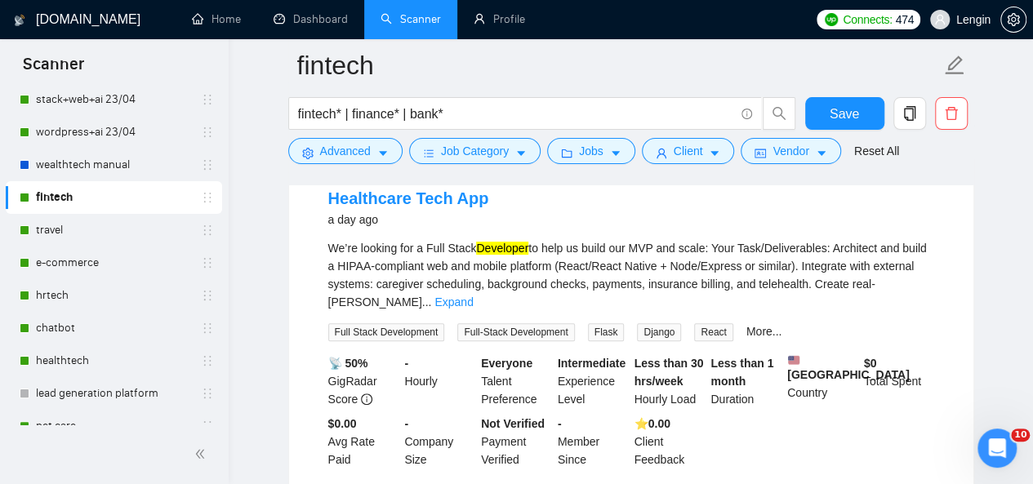
scroll to position [182, 0]
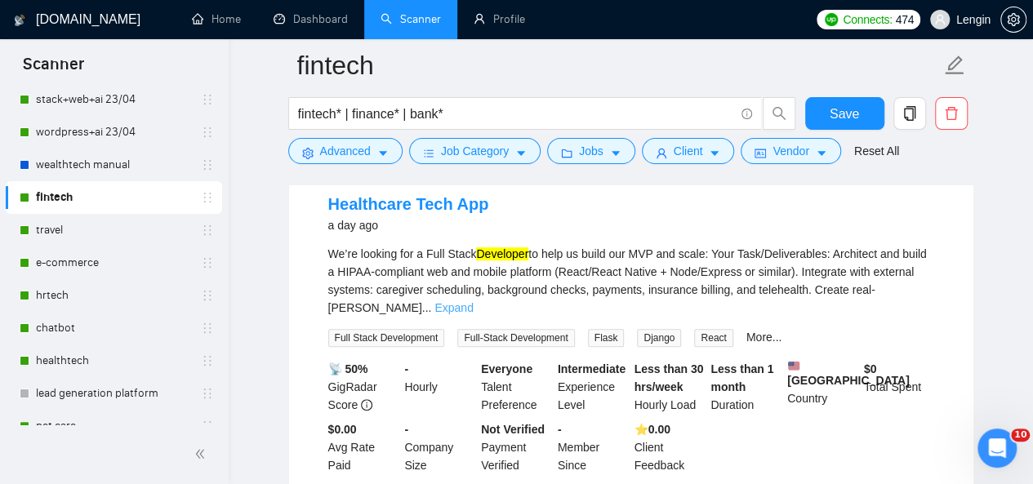
click at [473, 301] on link "Expand" at bounding box center [453, 307] width 38 height 13
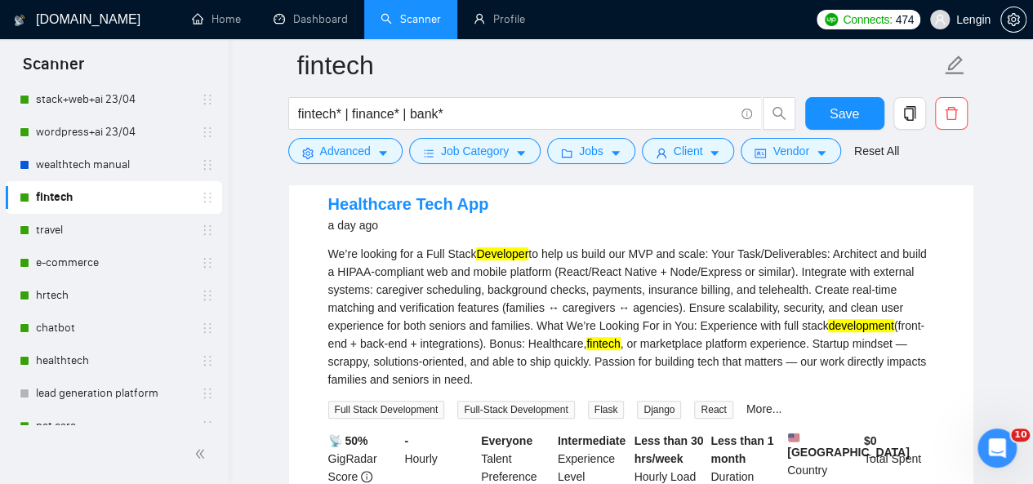
click at [856, 251] on div "We’re looking for a Full Stack Developer to help us build our MVP and scale: Yo…" at bounding box center [631, 317] width 606 height 144
copy div "Architect"
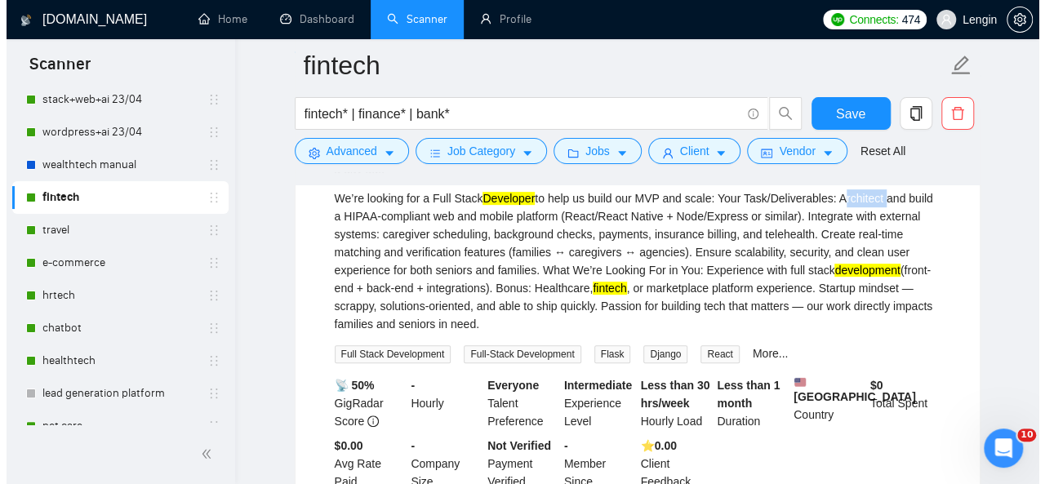
scroll to position [105, 0]
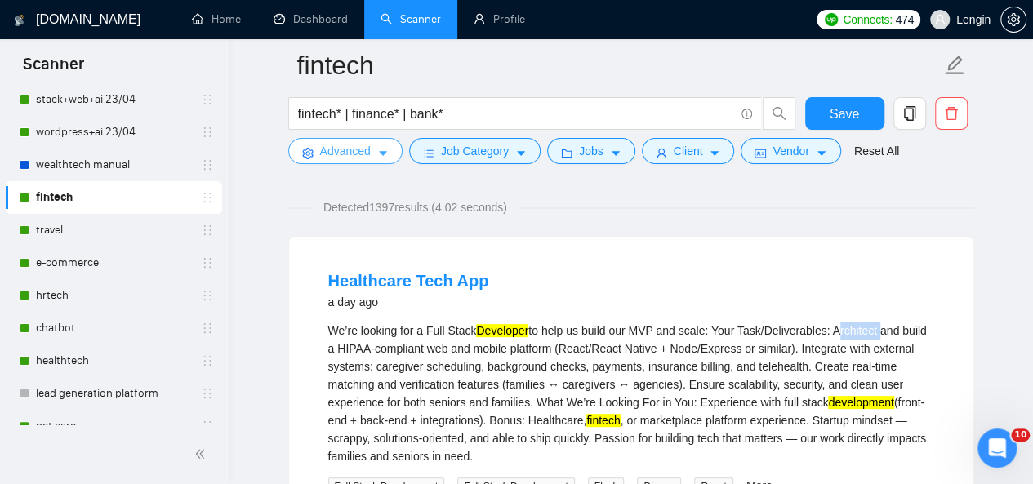
click at [366, 153] on span "Advanced" at bounding box center [345, 151] width 51 height 18
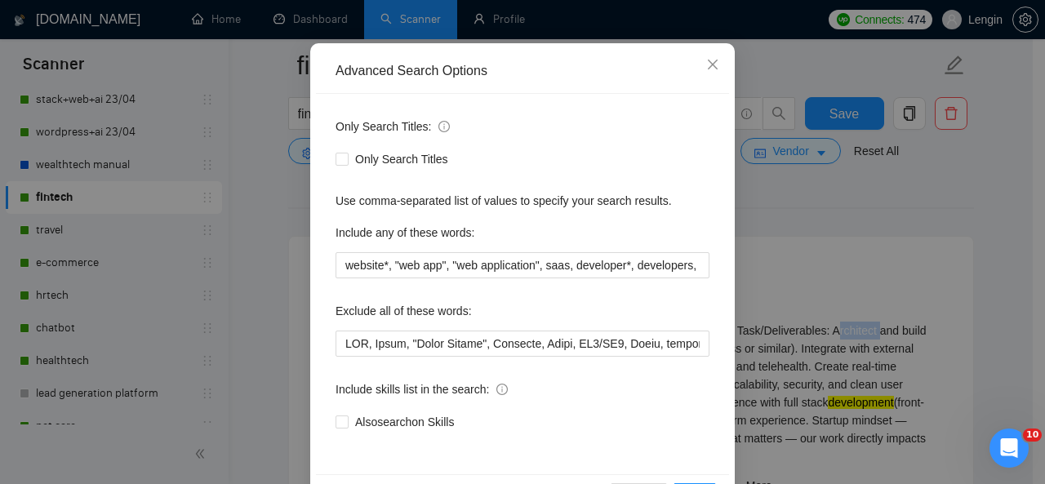
scroll to position [137, 0]
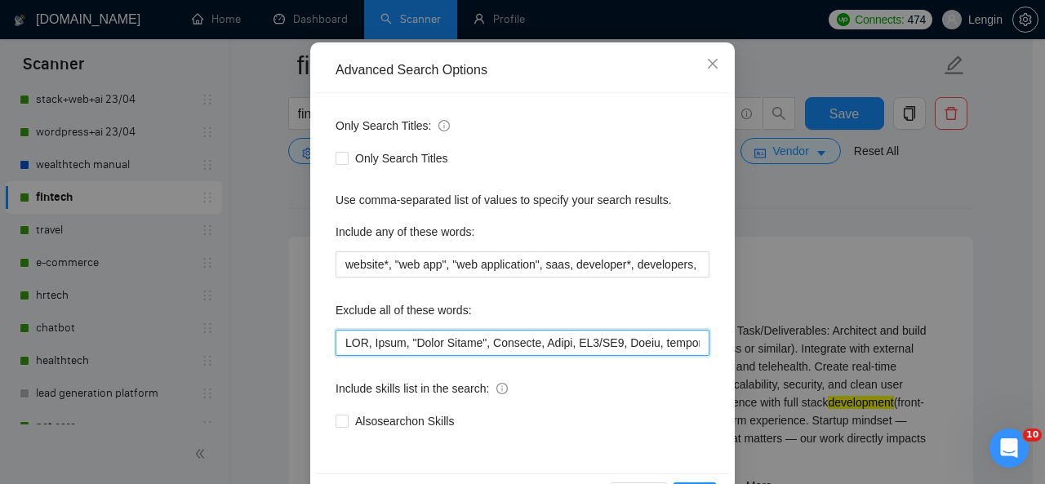
click at [337, 339] on input "text" at bounding box center [523, 343] width 374 height 26
paste input "Architect"
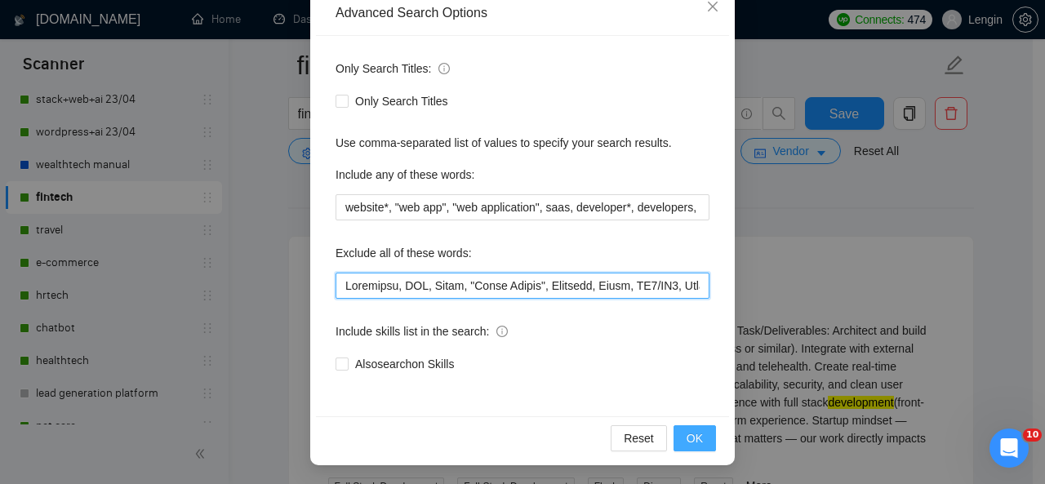
type input "Loremipsu, DOL, Sitam, "Conse Adipis", Elitsedd, Eiusm, TE5/IN5, Utlab, etdolo,…"
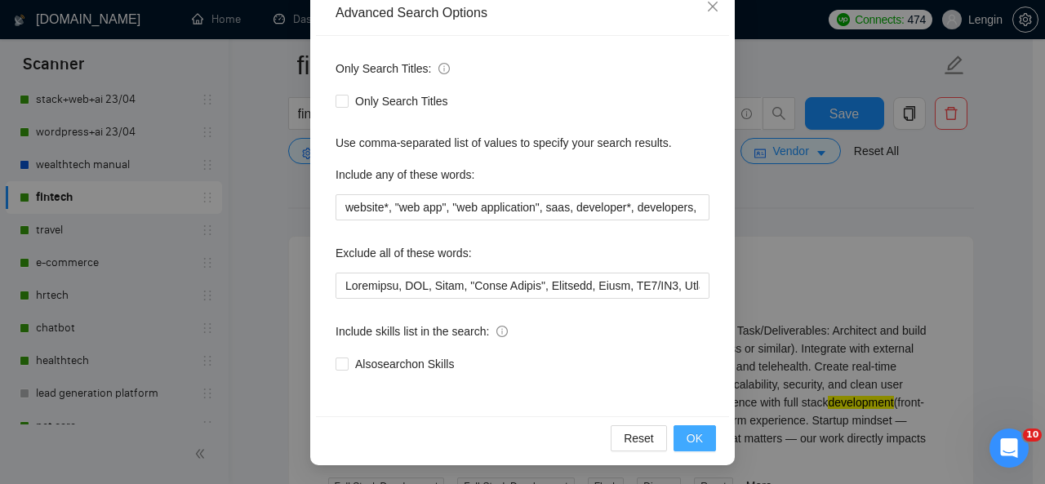
click at [690, 438] on span "OK" at bounding box center [695, 438] width 16 height 18
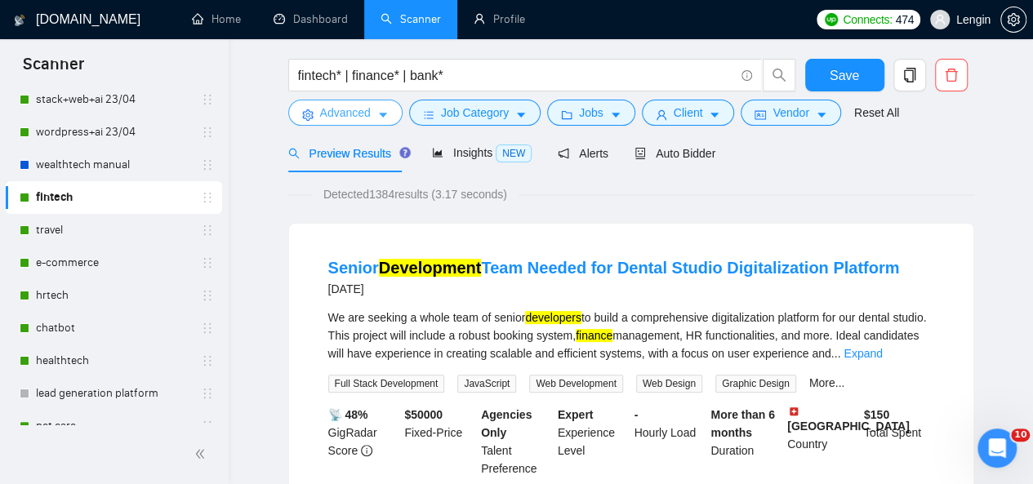
scroll to position [45, 0]
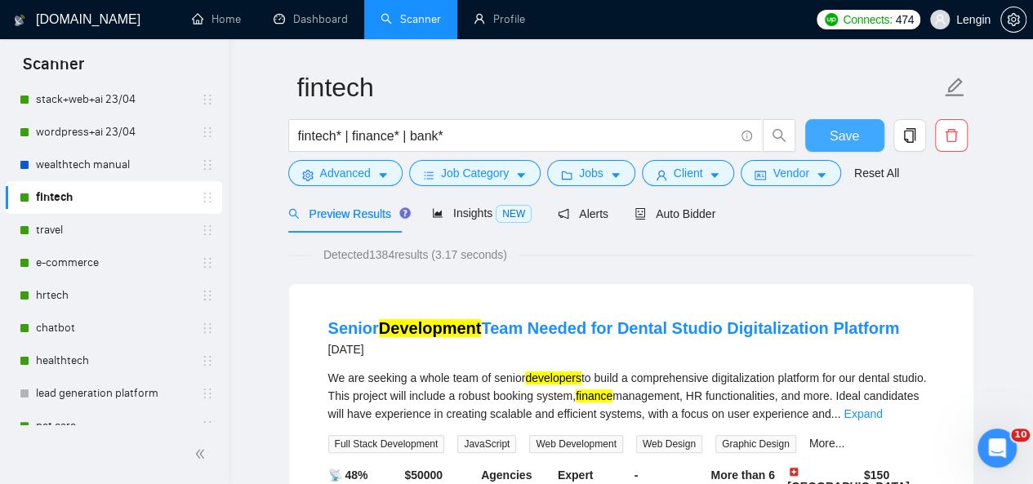
click at [852, 126] on span "Save" at bounding box center [843, 136] width 29 height 20
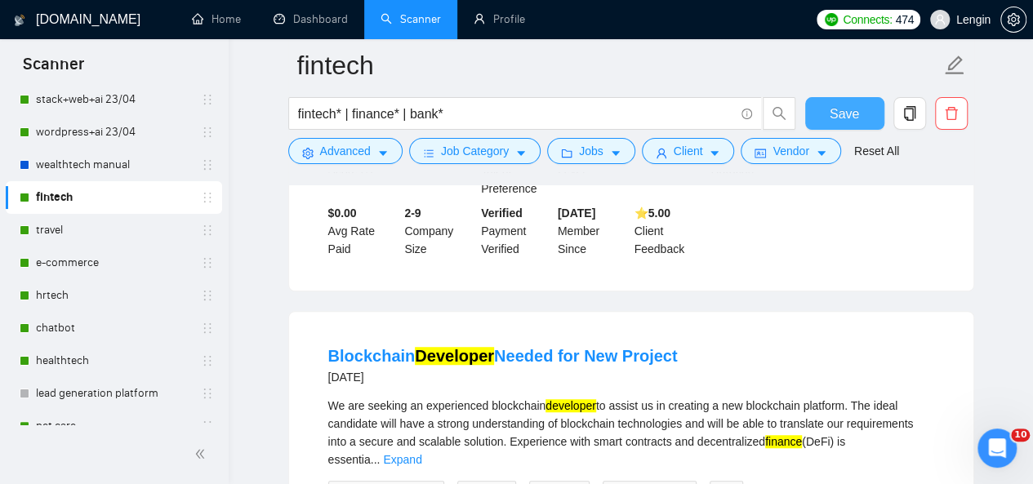
scroll to position [468, 0]
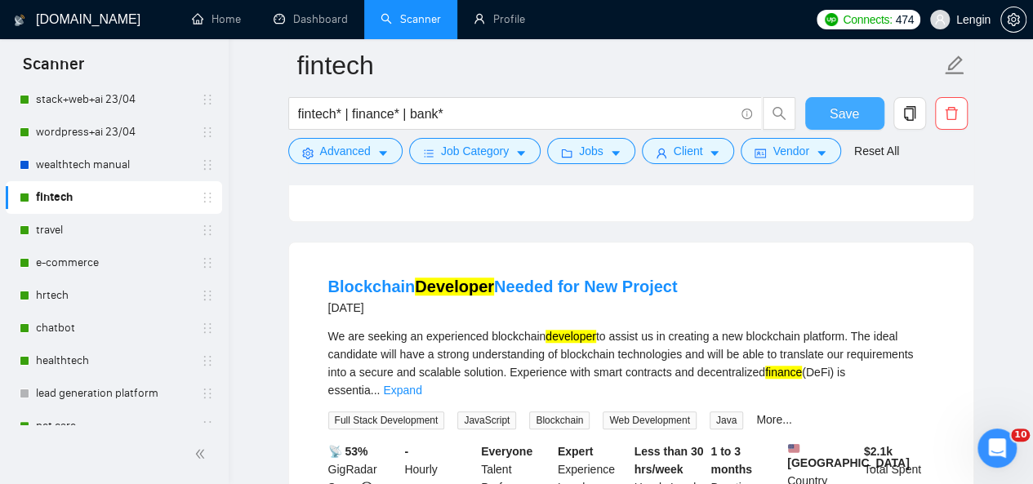
click at [840, 118] on span "Save" at bounding box center [843, 114] width 29 height 20
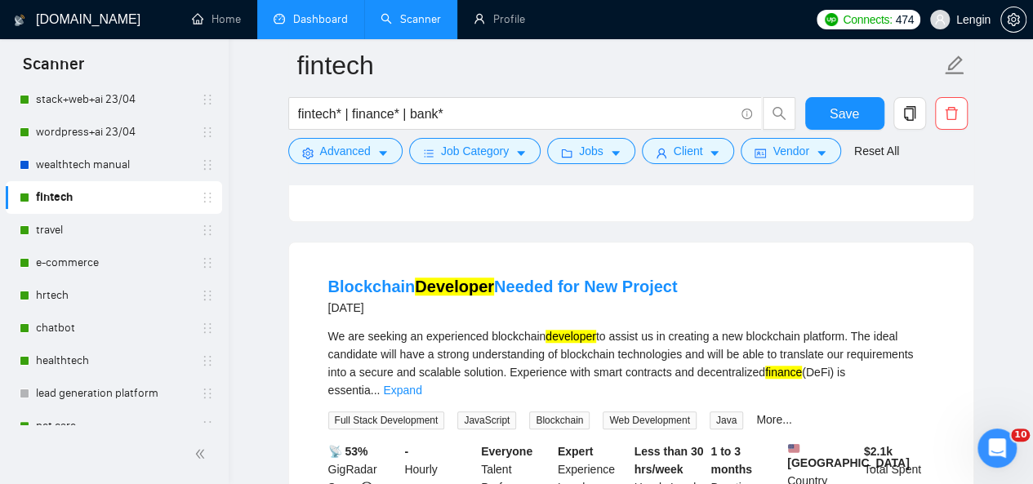
click at [326, 26] on link "Dashboard" at bounding box center [310, 19] width 74 height 14
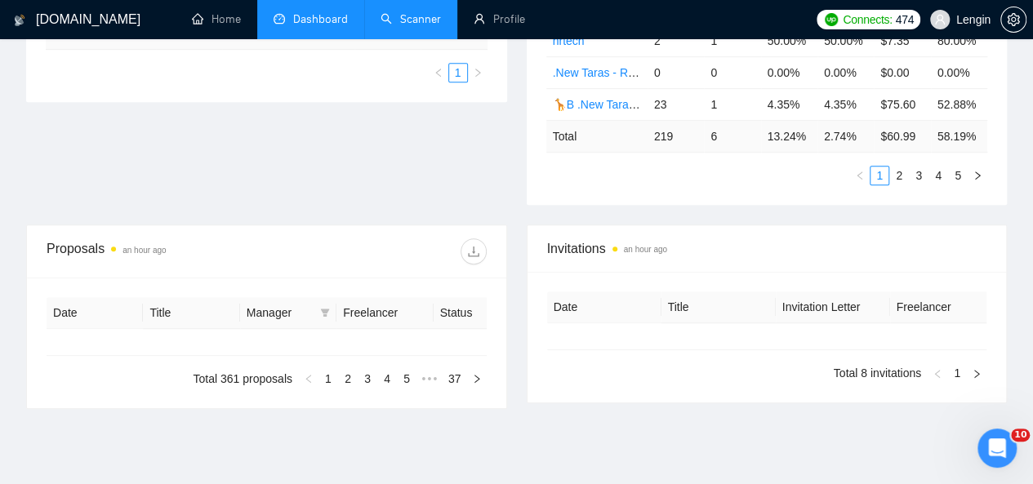
type input "[DATE]"
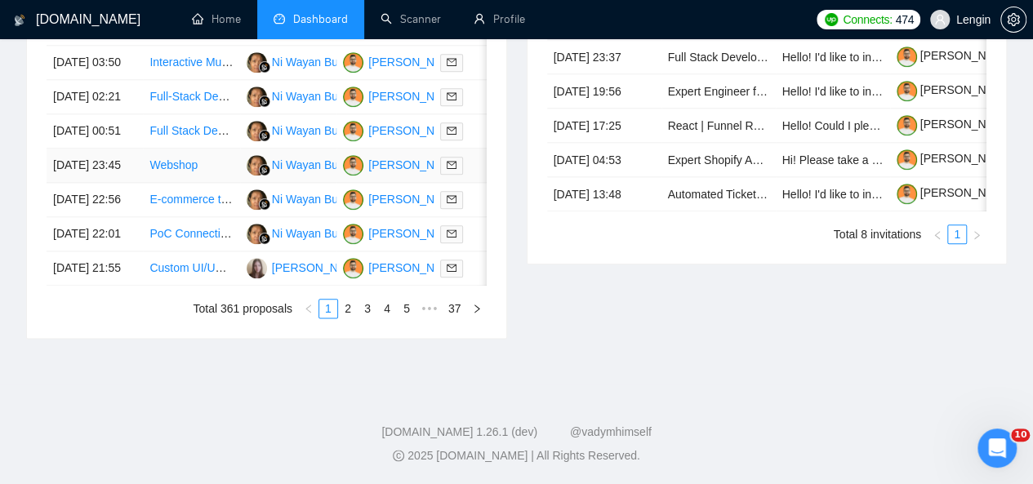
scroll to position [916, 0]
click at [349, 318] on link "2" at bounding box center [348, 309] width 18 height 18
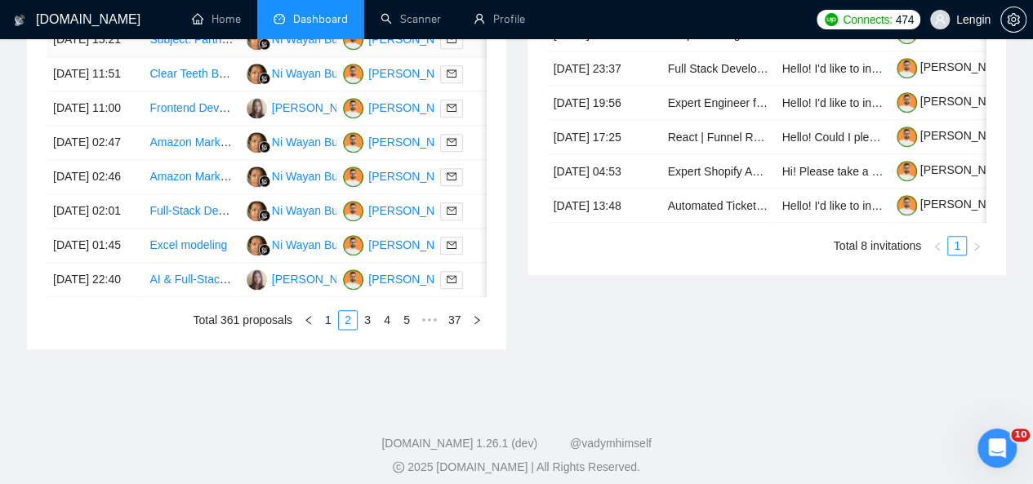
scroll to position [954, 0]
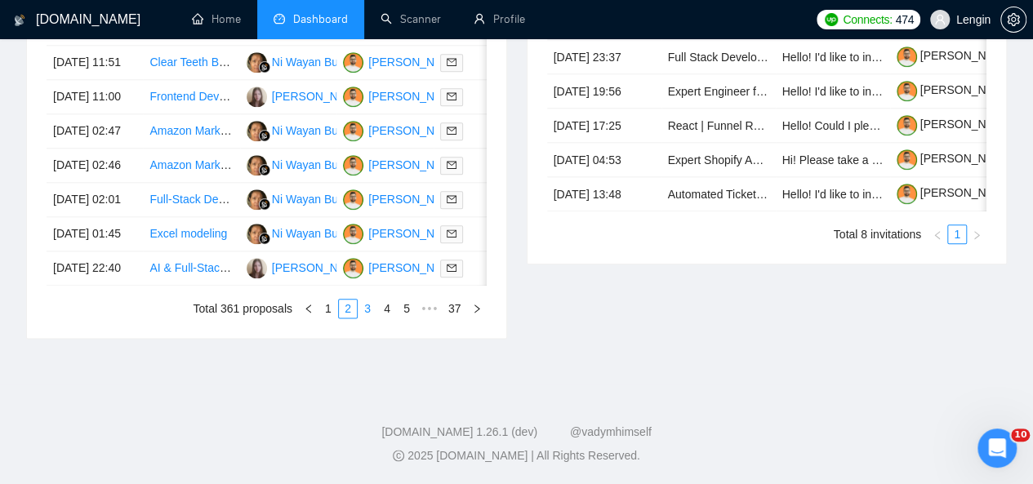
click at [368, 318] on link "3" at bounding box center [367, 309] width 18 height 18
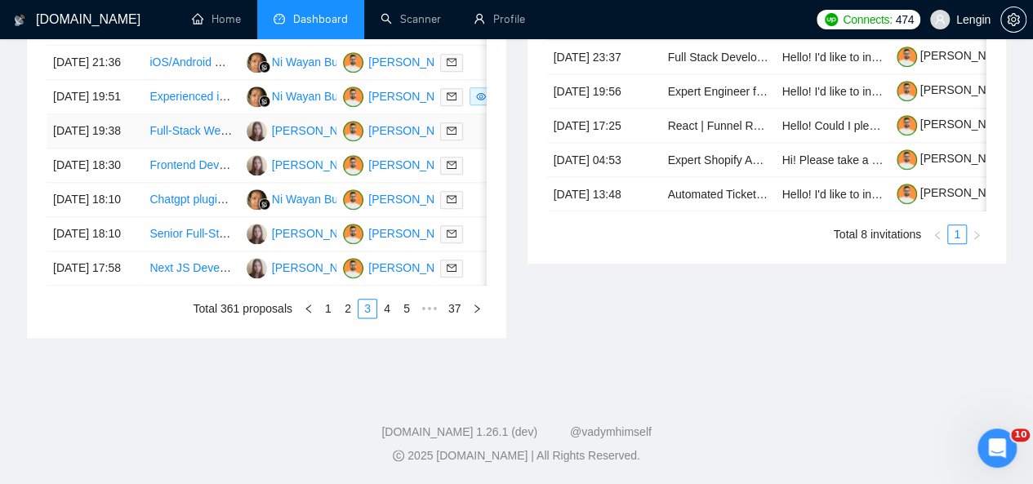
scroll to position [901, 0]
click at [328, 318] on link "1" at bounding box center [328, 309] width 18 height 18
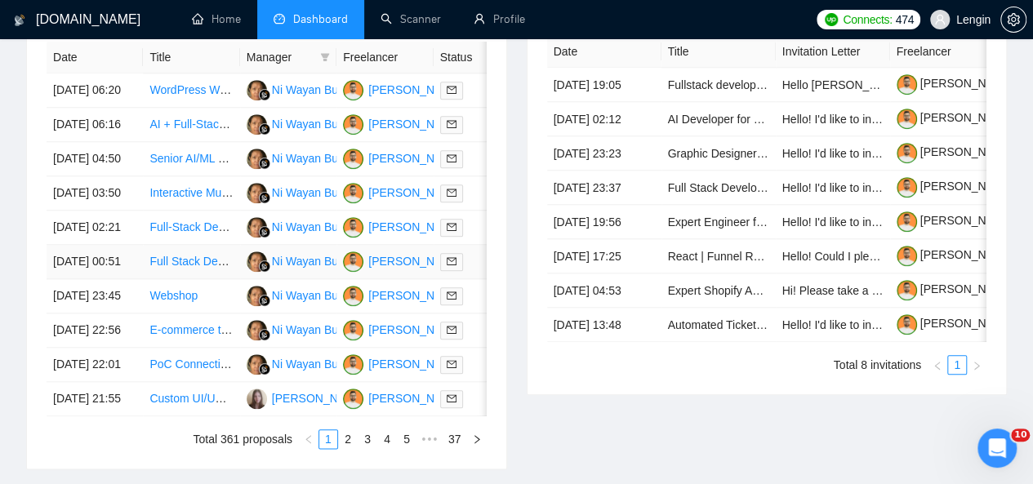
scroll to position [0, 0]
